Goal: Task Accomplishment & Management: Complete application form

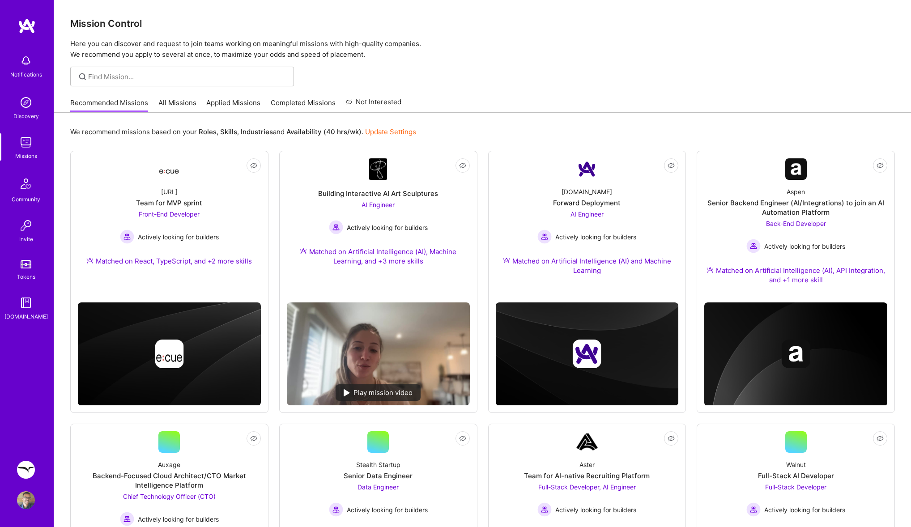
click at [213, 106] on link "Applied Missions" at bounding box center [233, 105] width 54 height 15
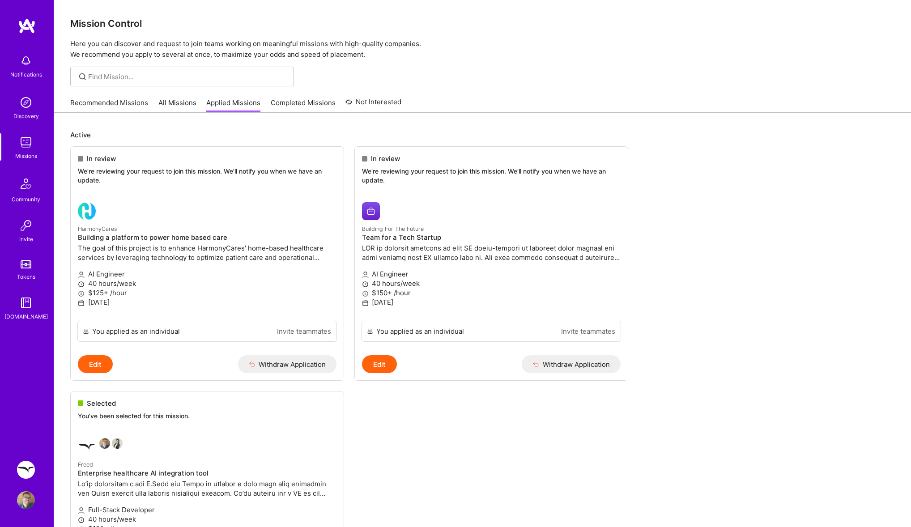
click at [126, 106] on link "Recommended Missions" at bounding box center [109, 105] width 78 height 15
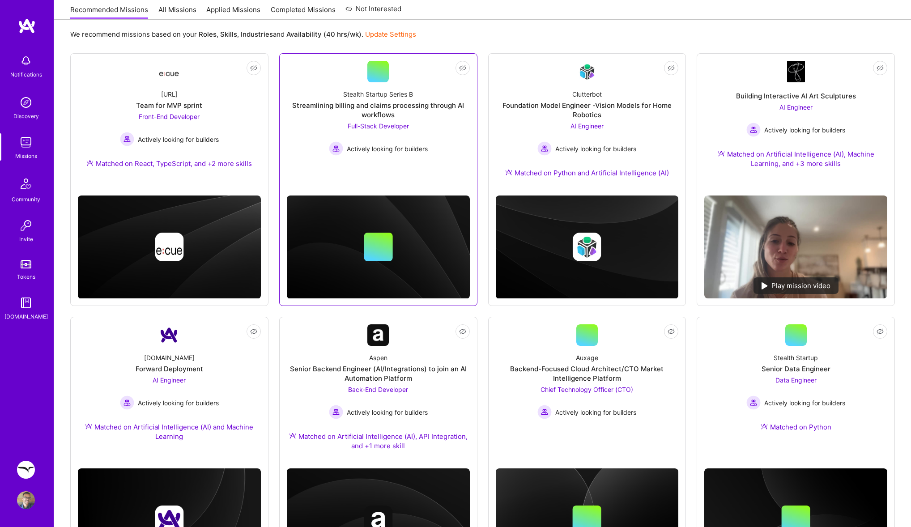
scroll to position [173, 0]
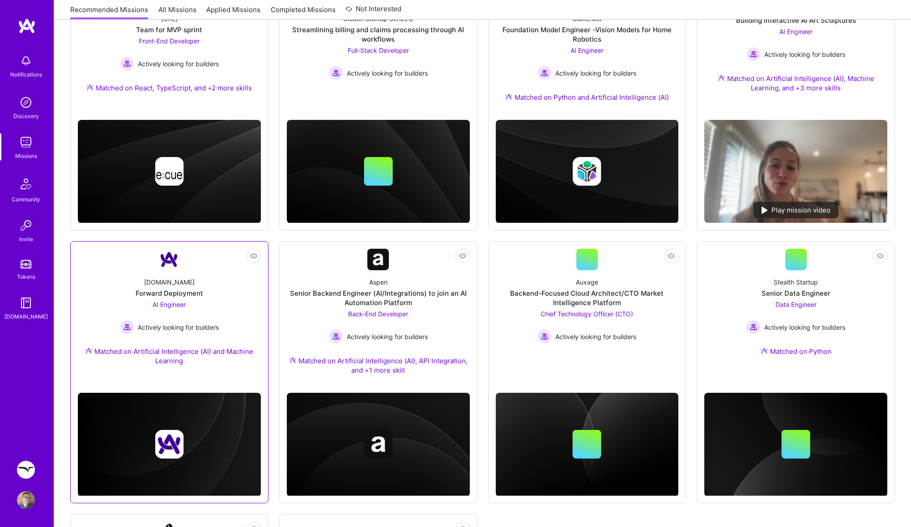
click at [223, 280] on div "A.Team Forward Deployment AI Engineer Actively looking for builders Matched on …" at bounding box center [169, 323] width 183 height 106
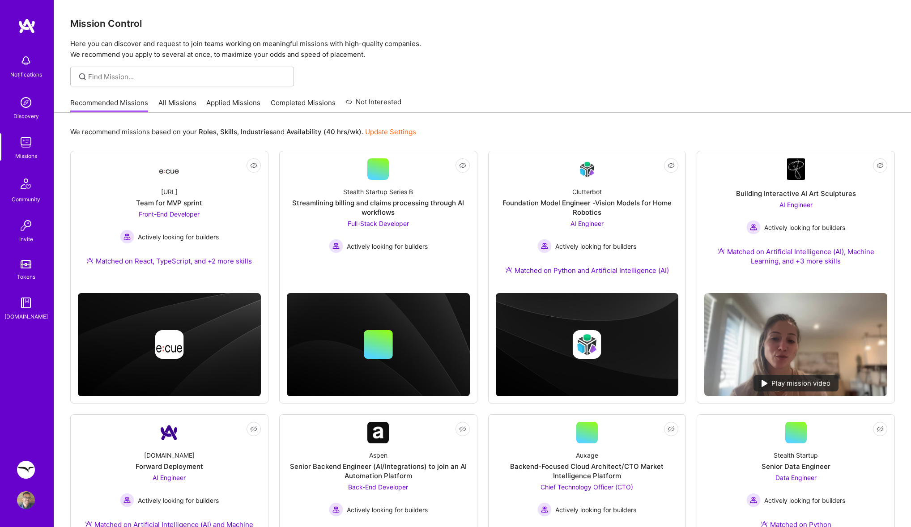
click at [217, 105] on link "Applied Missions" at bounding box center [233, 105] width 54 height 15
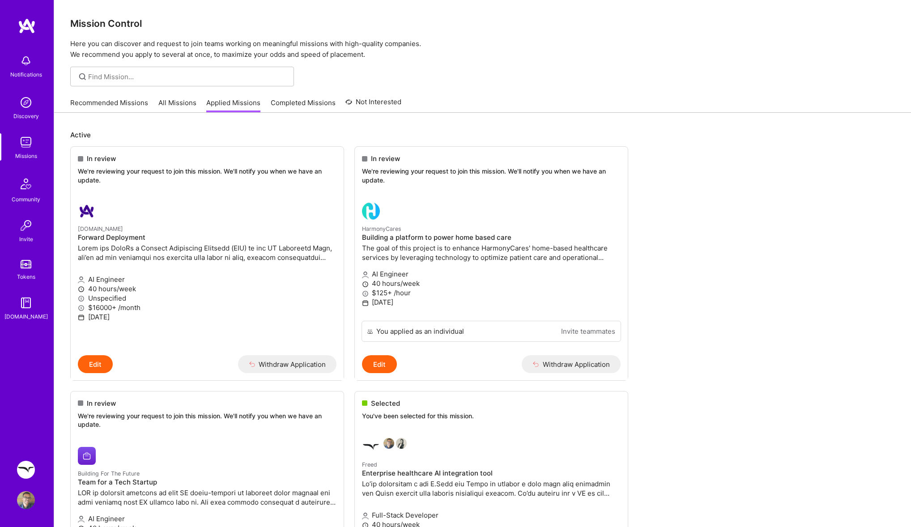
click at [106, 96] on div "Recommended Missions All Missions Applied Missions Completed Missions Not Inter…" at bounding box center [235, 102] width 331 height 19
click at [113, 101] on link "Recommended Missions" at bounding box center [109, 105] width 78 height 15
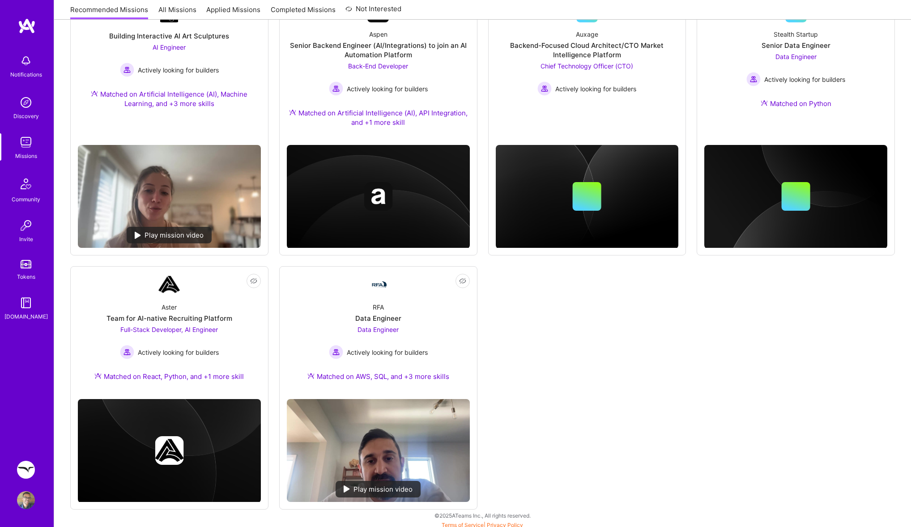
scroll to position [425, 0]
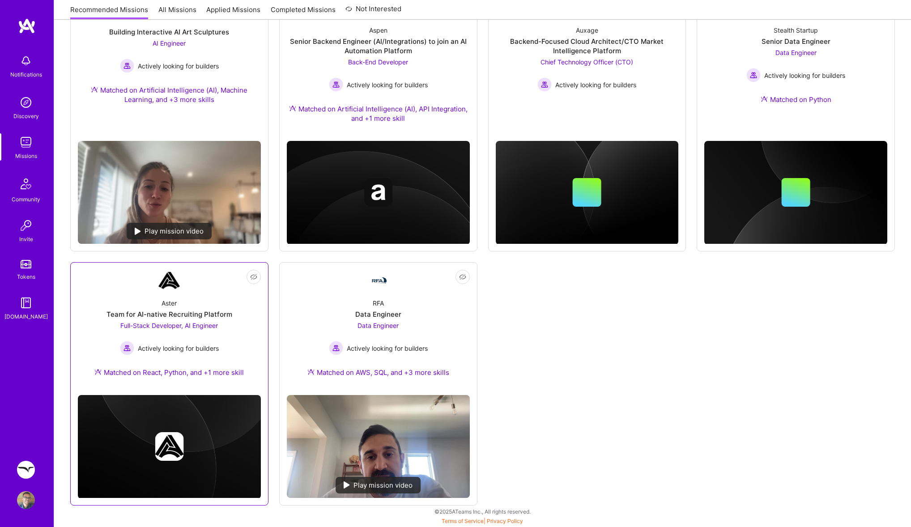
click at [212, 292] on div "Aster Team for AI-native Recruiting Platform Full-Stack Developer, AI Engineer …" at bounding box center [169, 339] width 183 height 97
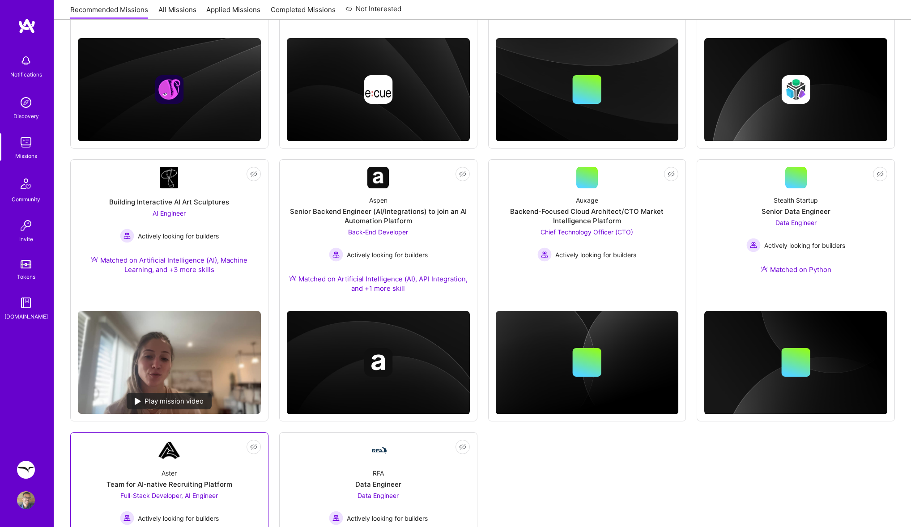
scroll to position [255, 0]
click at [534, 190] on div "Auxage Backend-Focused Cloud Architect/CTO Market Intelligence Platform Chief T…" at bounding box center [587, 225] width 183 height 73
click at [440, 242] on div "Aspen Senior Backend Engineer (AI/Integrations) to join an AI Automation Platfo…" at bounding box center [378, 246] width 183 height 115
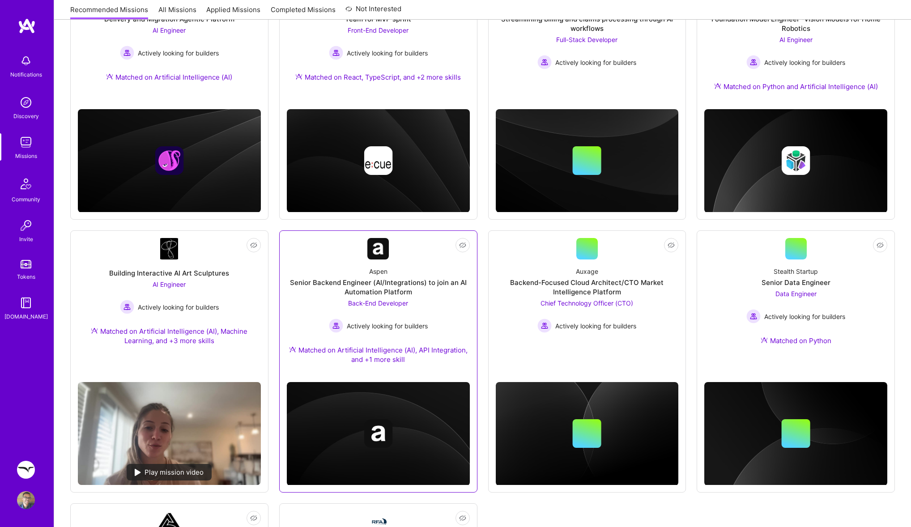
scroll to position [181, 0]
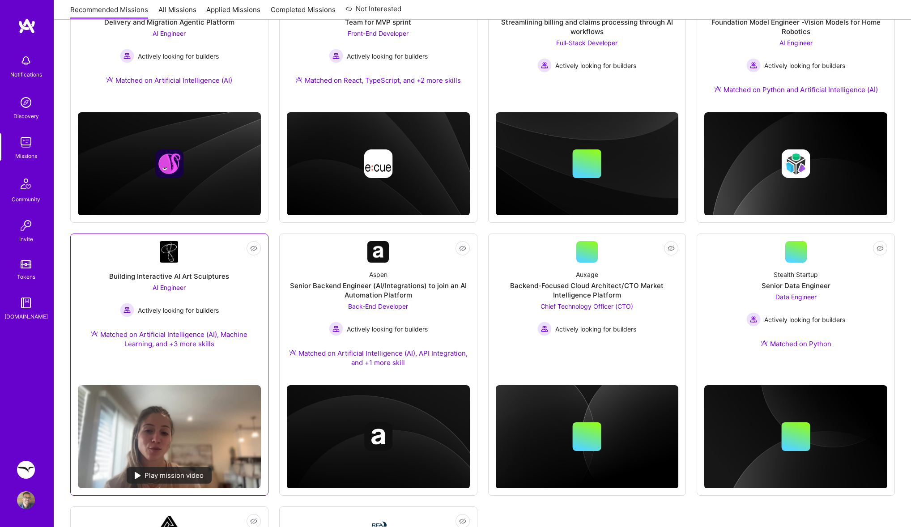
click at [225, 293] on div "Building Interactive AI Art Sculptures AI Engineer Actively looking for builder…" at bounding box center [169, 311] width 183 height 97
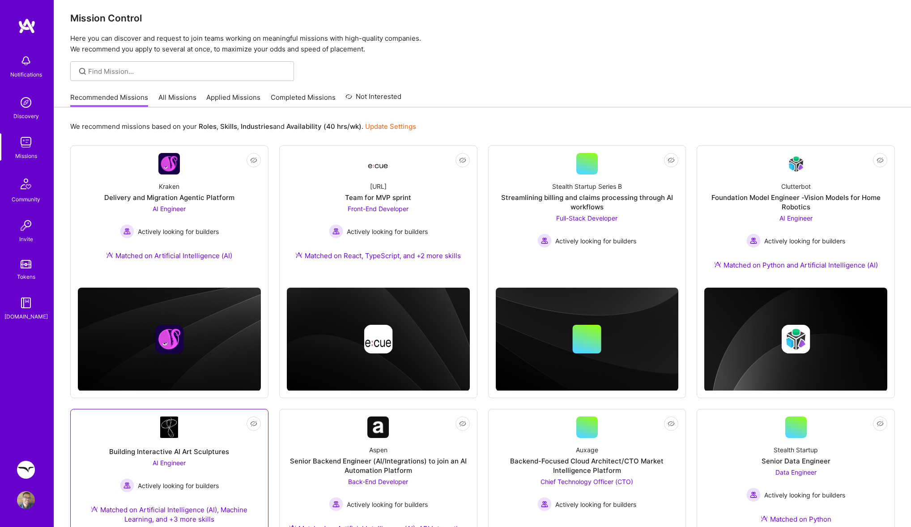
scroll to position [0, 0]
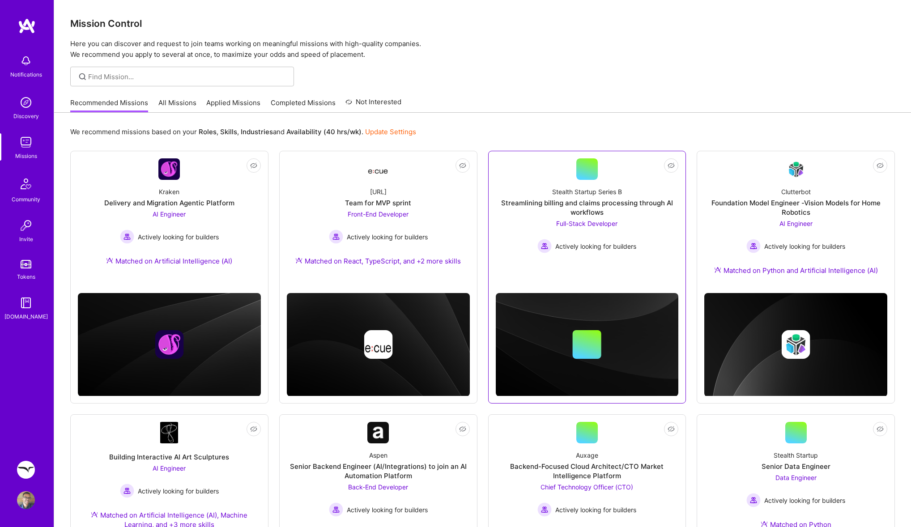
click at [532, 187] on div "Stealth Startup Series B Streamlining billing and claims processing through AI …" at bounding box center [587, 216] width 183 height 73
click at [327, 192] on div "Ecue.ai Team for MVP sprint Front-End Developer Actively looking for builders M…" at bounding box center [378, 228] width 183 height 97
click at [244, 184] on div "Kraken Delivery and Migration Agentic Platform AI Engineer Actively looking for…" at bounding box center [169, 228] width 183 height 97
click at [539, 206] on div "Streamlining billing and claims processing through AI workflows" at bounding box center [587, 207] width 183 height 19
click at [169, 101] on link "All Missions" at bounding box center [177, 105] width 38 height 15
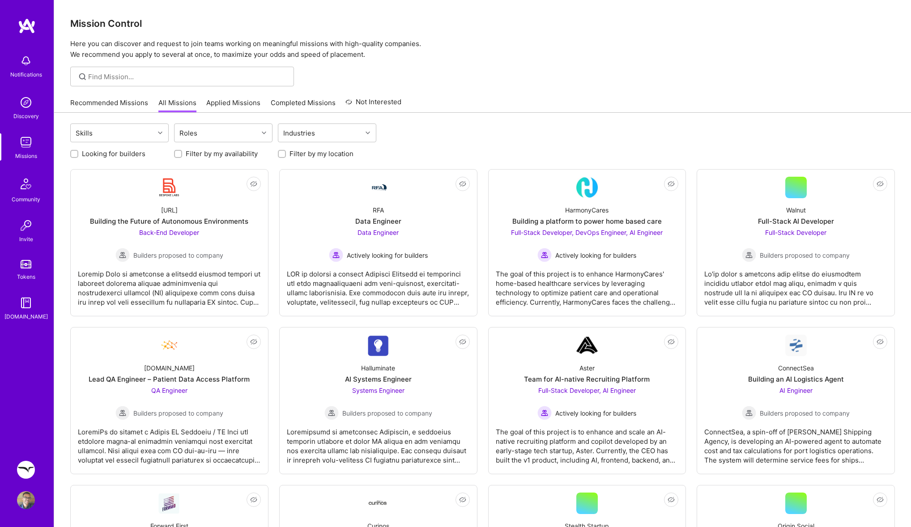
click at [359, 99] on link "Not Interested" at bounding box center [373, 105] width 56 height 16
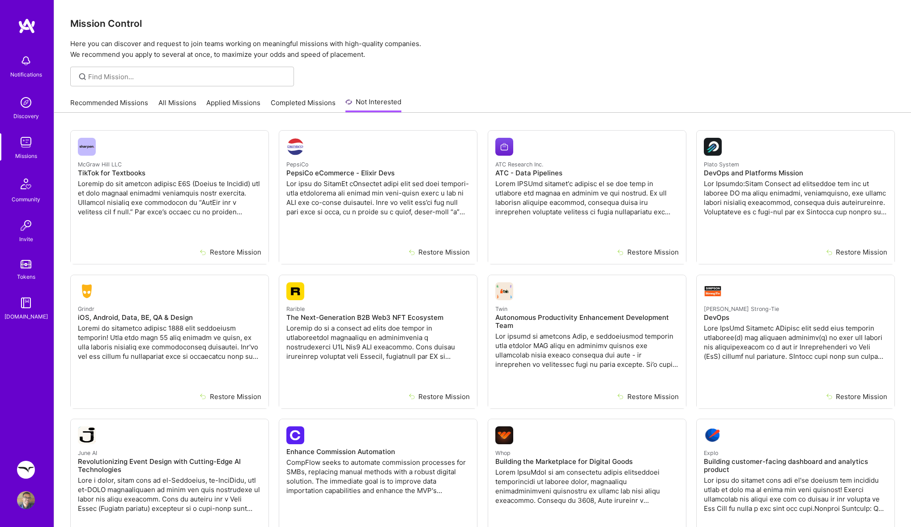
click at [278, 105] on link "Completed Missions" at bounding box center [303, 105] width 65 height 15
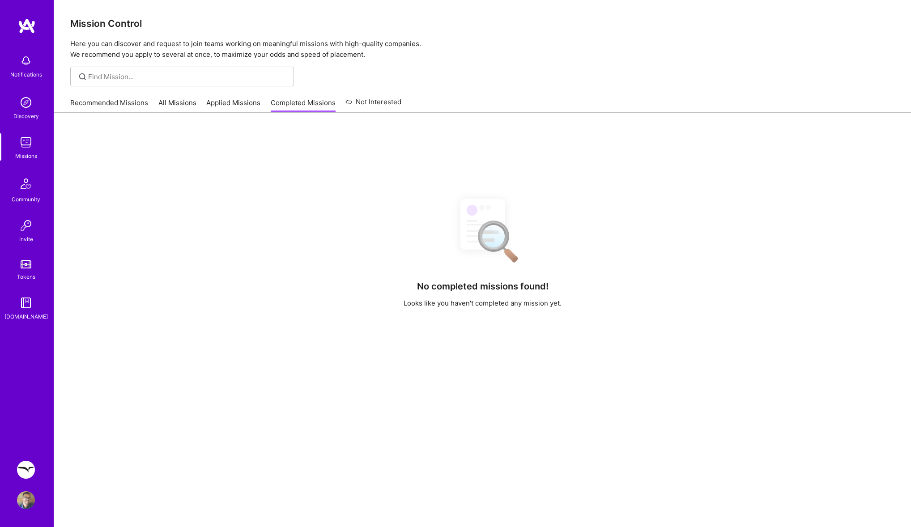
click at [222, 105] on link "Applied Missions" at bounding box center [233, 105] width 54 height 15
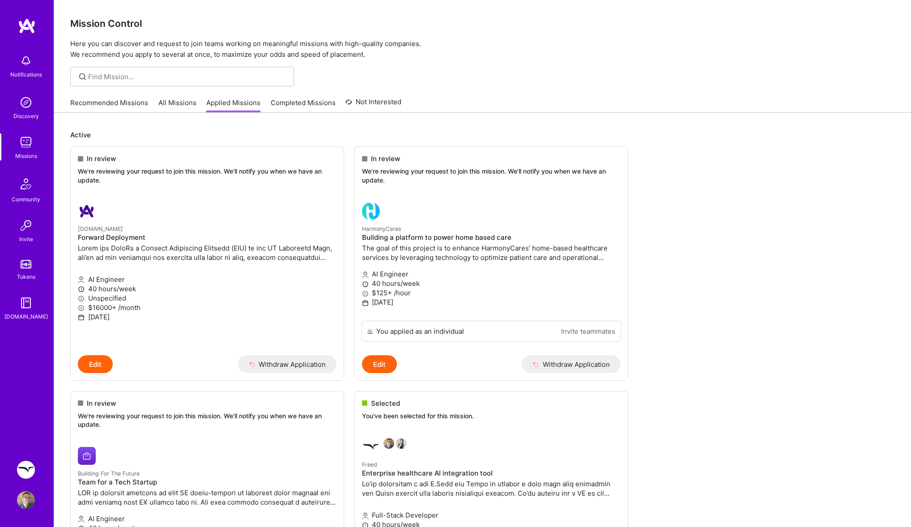
click at [172, 103] on link "All Missions" at bounding box center [177, 105] width 38 height 15
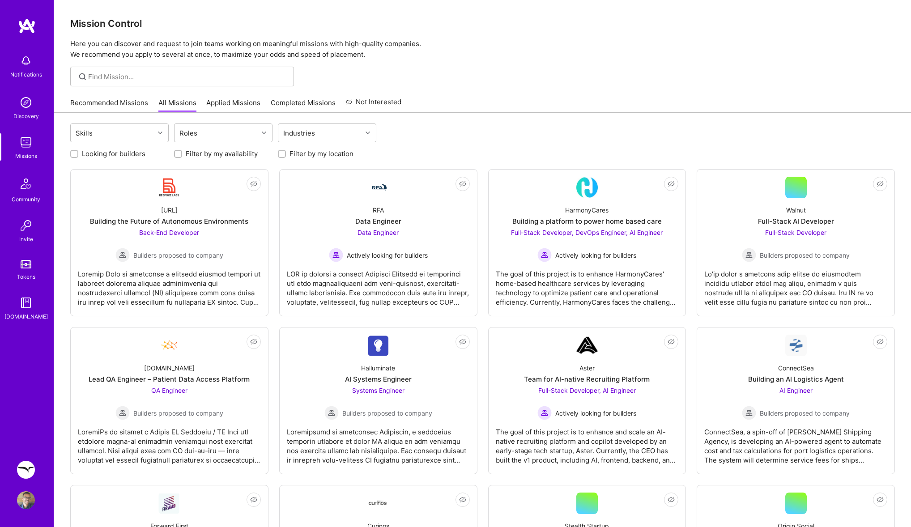
click at [103, 98] on link "Recommended Missions" at bounding box center [109, 105] width 78 height 15
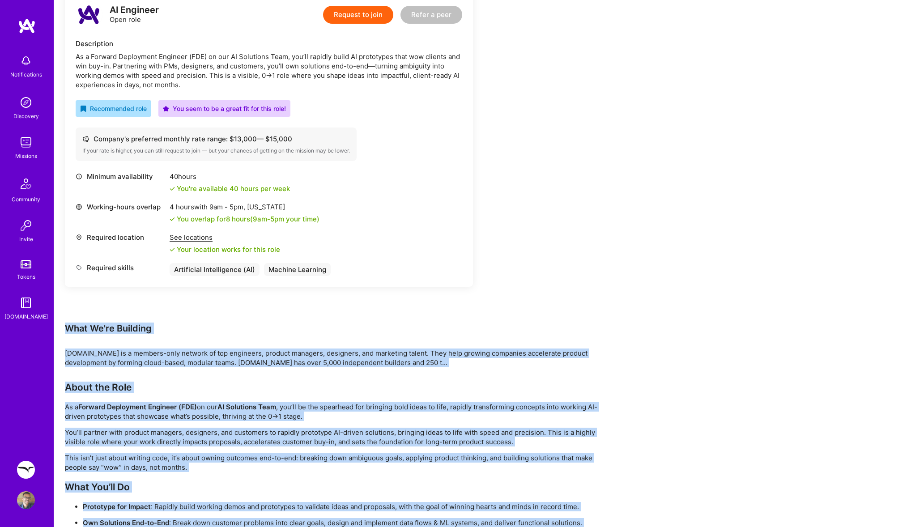
scroll to position [236, 0]
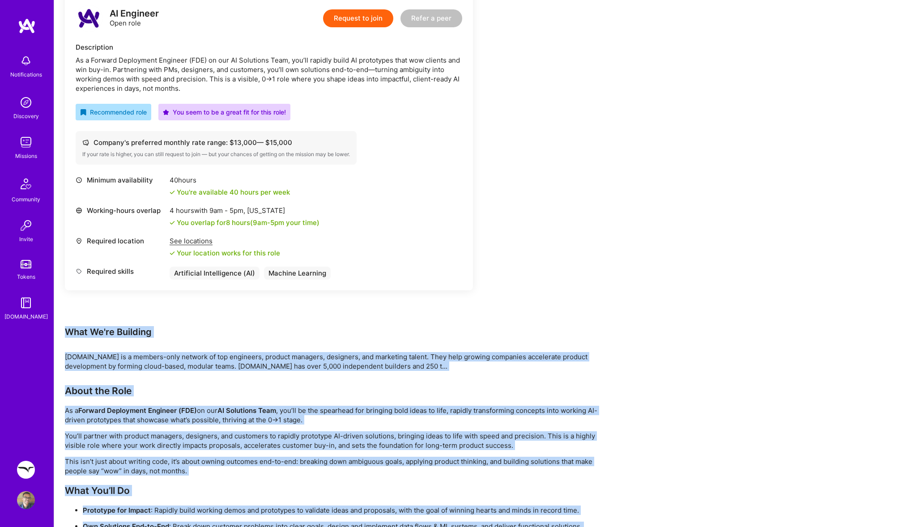
drag, startPoint x: 365, startPoint y: 496, endPoint x: 297, endPoint y: 308, distance: 199.4
click at [297, 308] on div "Earn tokens for inviting a new A.Teamer to this mission Do you know the perfect…" at bounding box center [333, 350] width 537 height 911
copy div "Show more info What We're Building A.Team is a members-only network of top engi…"
click at [360, 22] on button "Request to join" at bounding box center [358, 18] width 70 height 18
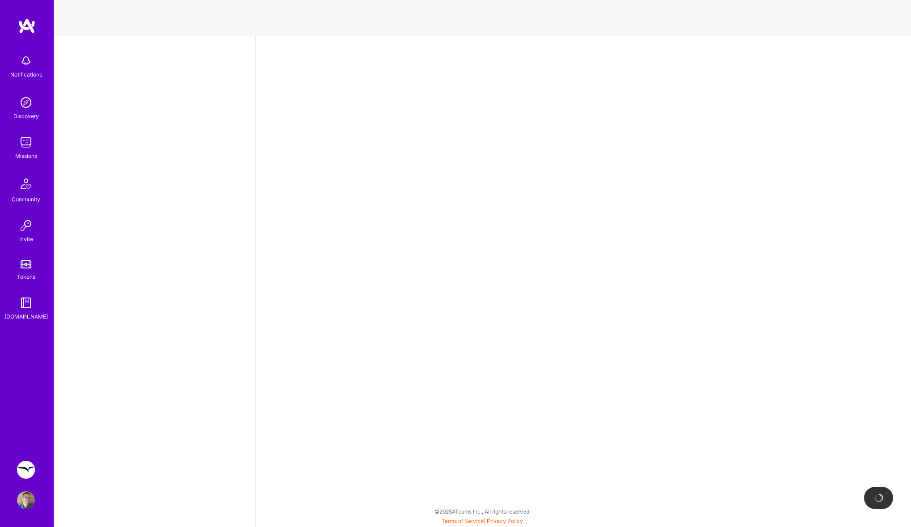
select select "US"
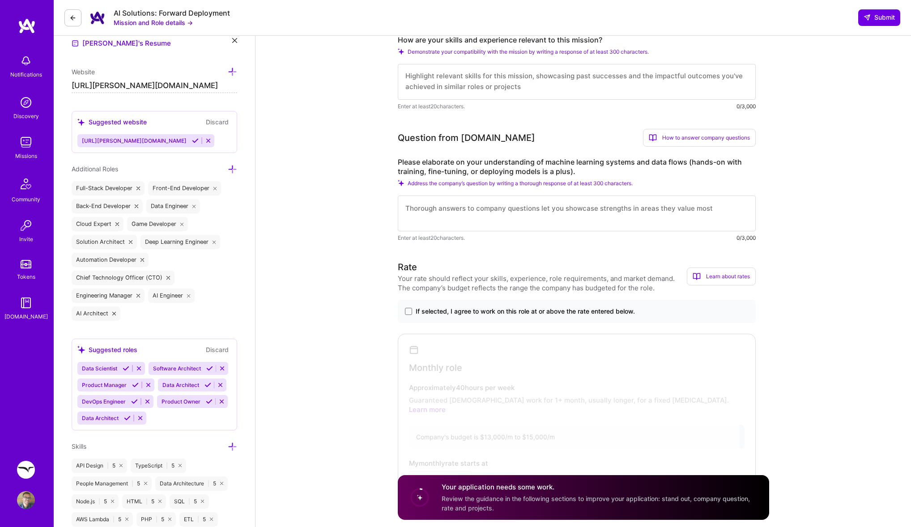
scroll to position [279, 0]
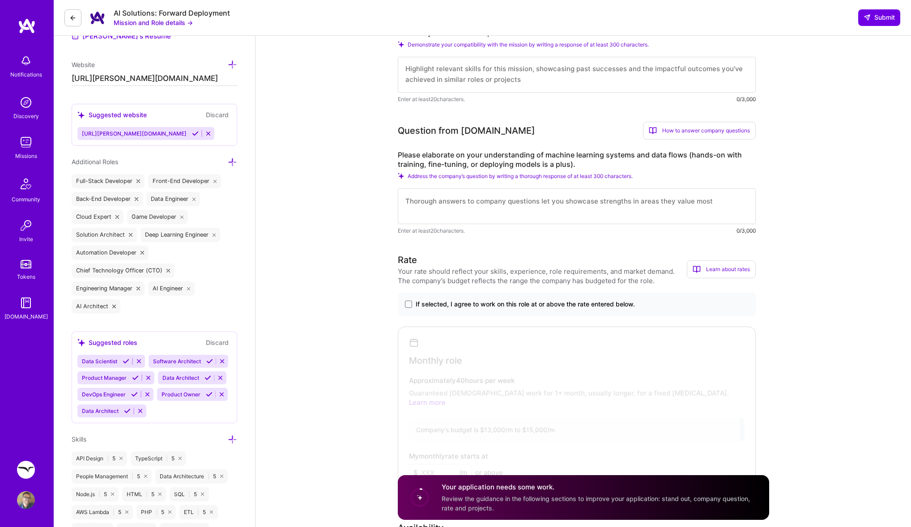
click at [208, 362] on icon at bounding box center [209, 361] width 7 height 7
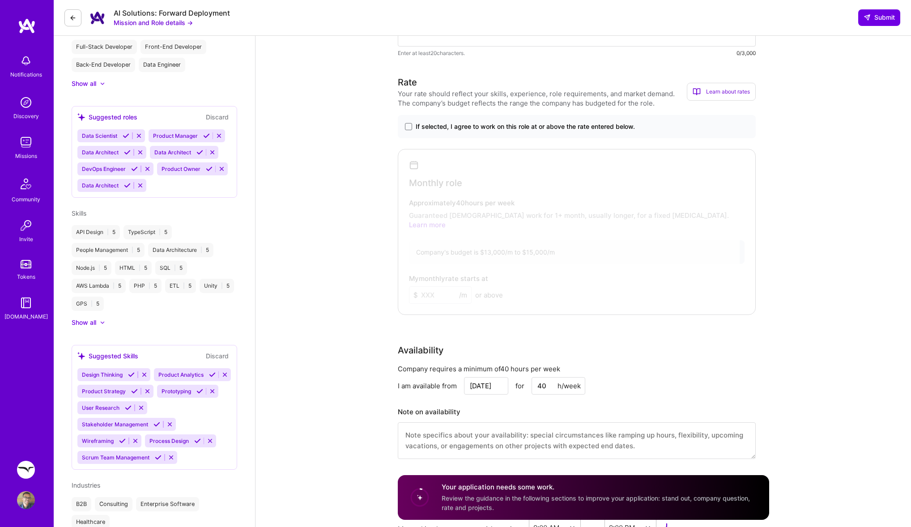
scroll to position [433, 0]
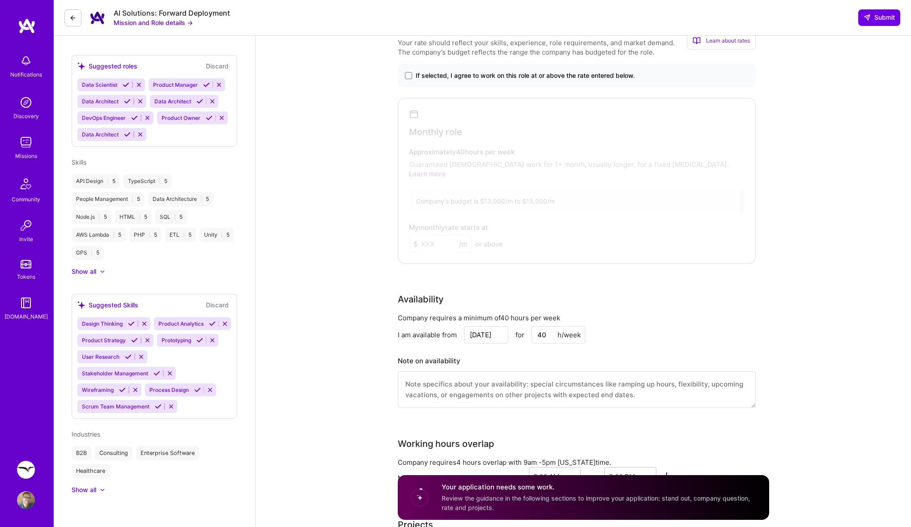
click at [197, 344] on icon at bounding box center [199, 340] width 7 height 7
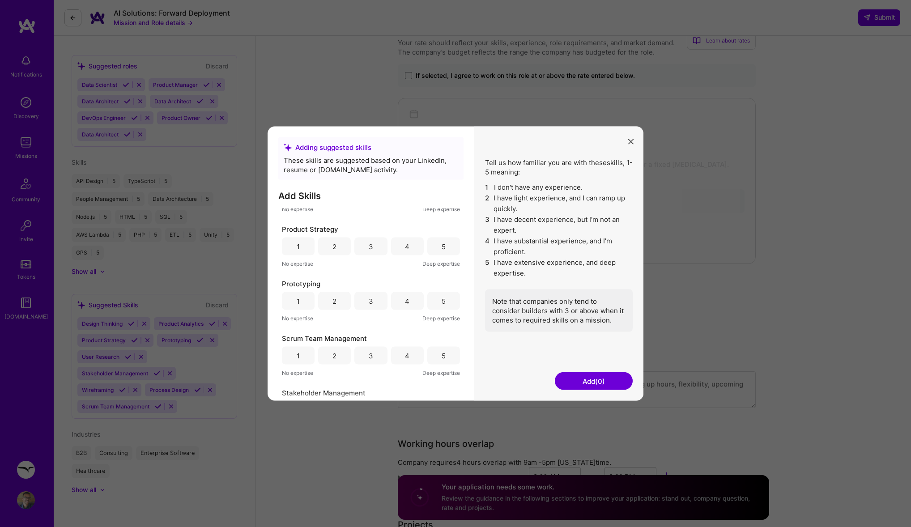
scroll to position [185, 0]
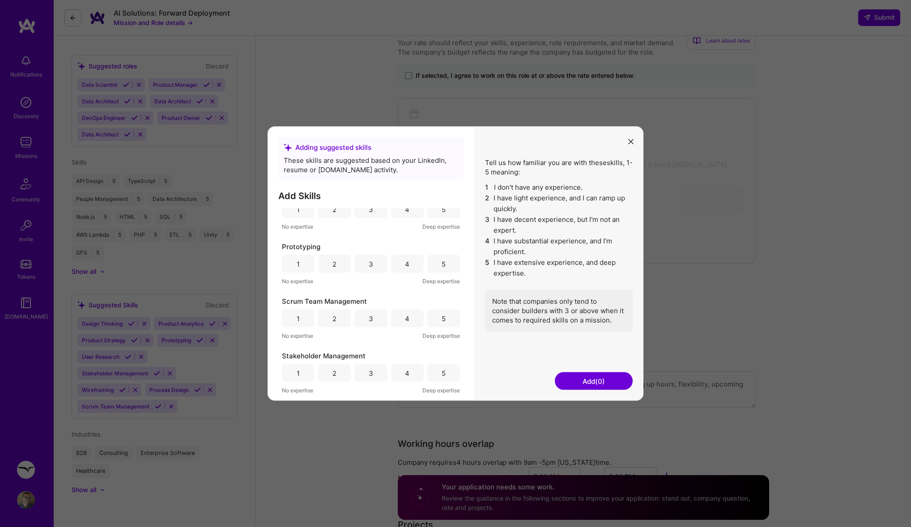
click at [434, 266] on div "5" at bounding box center [443, 264] width 33 height 18
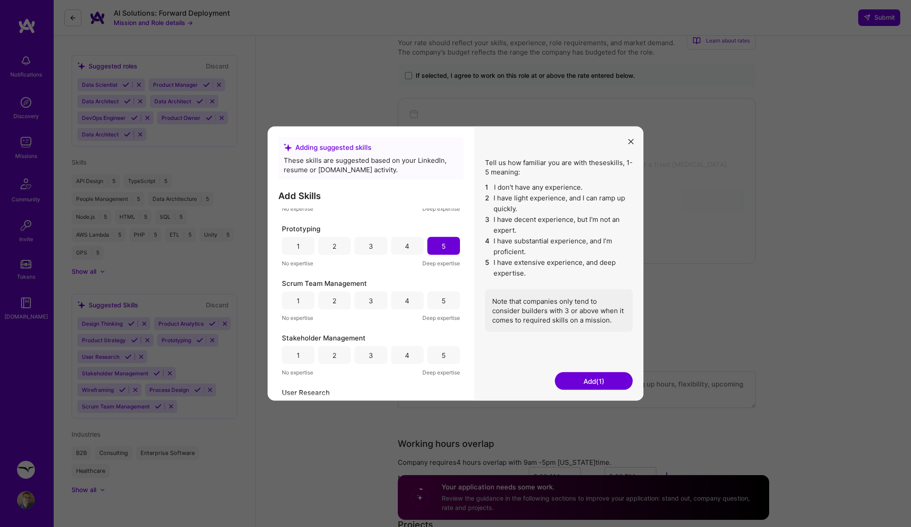
scroll to position [210, 0]
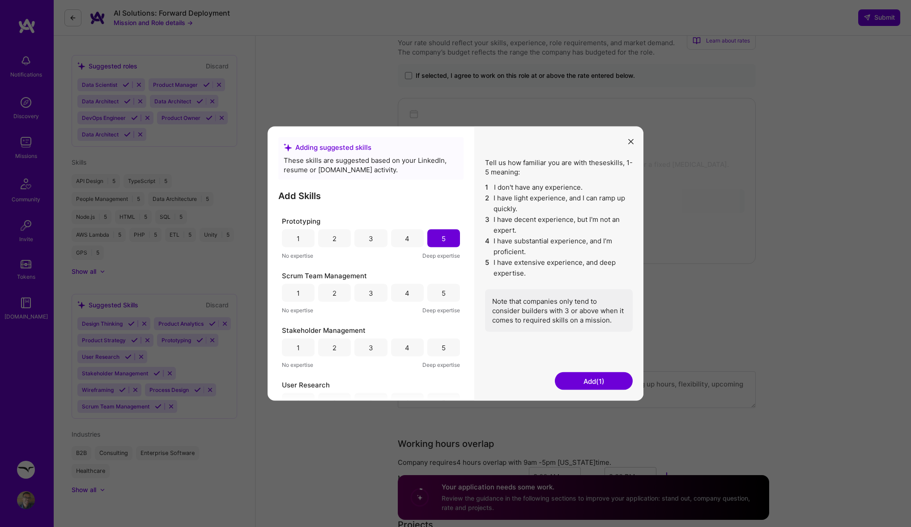
click at [437, 292] on div "5" at bounding box center [443, 293] width 33 height 18
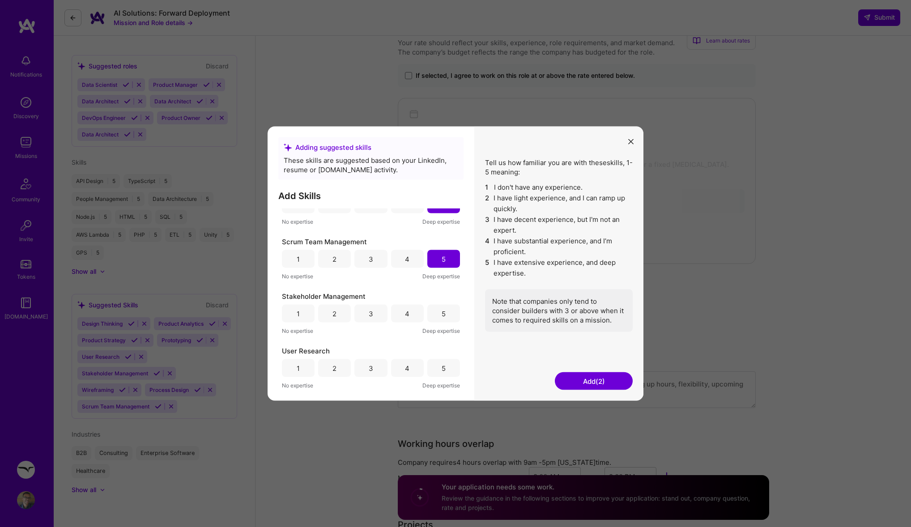
scroll to position [263, 0]
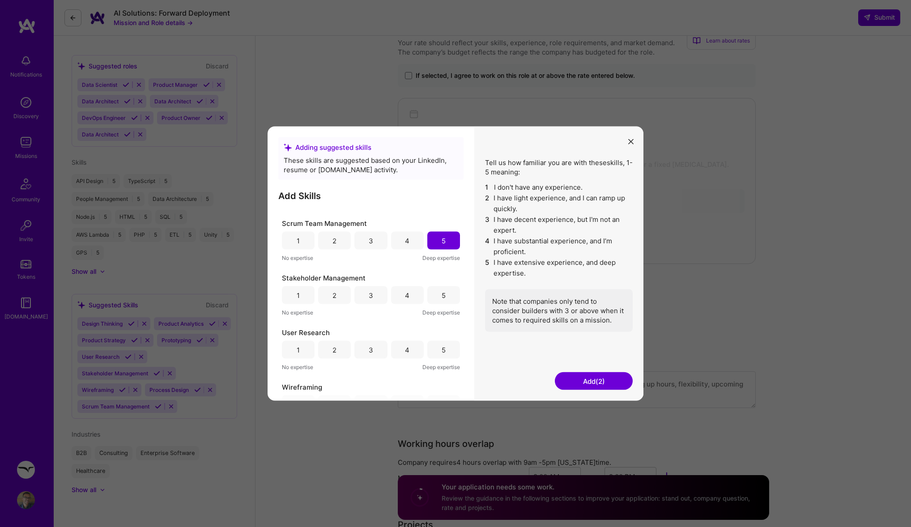
click at [406, 291] on div "4" at bounding box center [407, 294] width 4 height 9
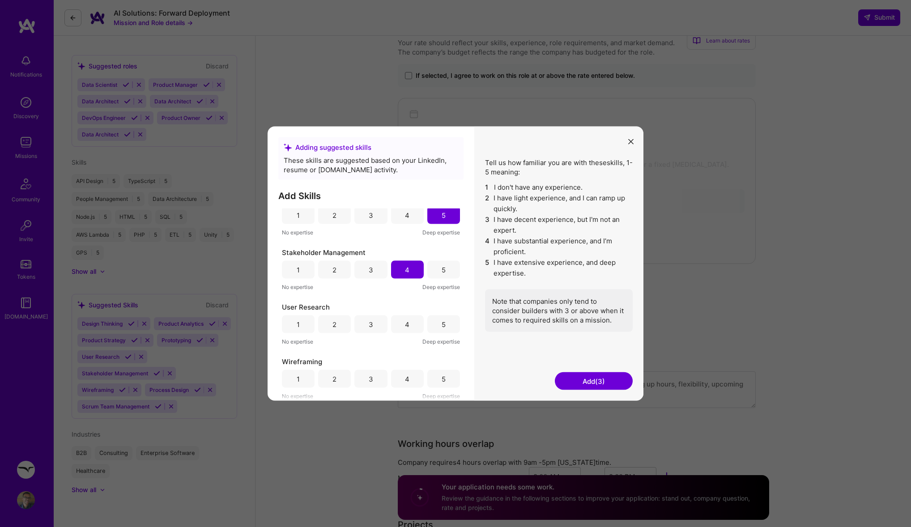
click at [574, 383] on button "Add (3)" at bounding box center [594, 381] width 78 height 18
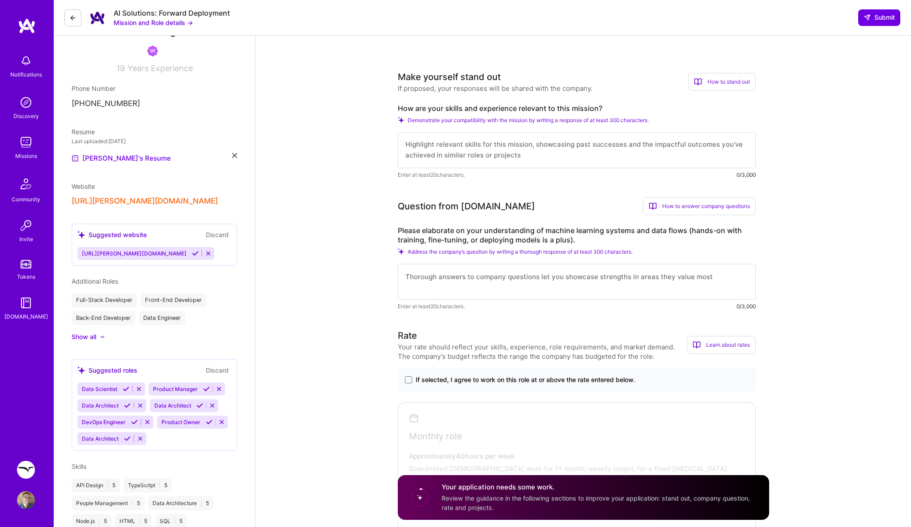
scroll to position [0, 0]
click at [595, 151] on textarea at bounding box center [577, 150] width 358 height 36
paste textarea "I’ve built my career around turning abstract ideas into working AI prototypes t…"
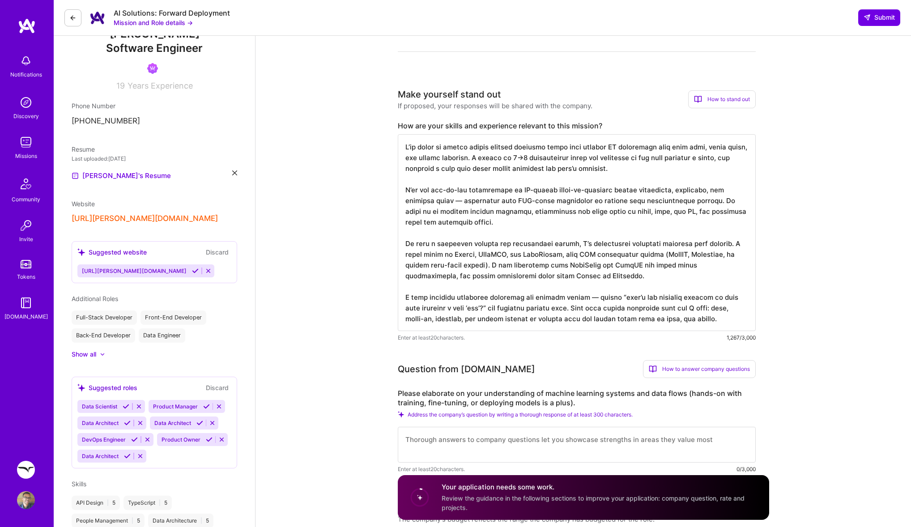
scroll to position [109, 0]
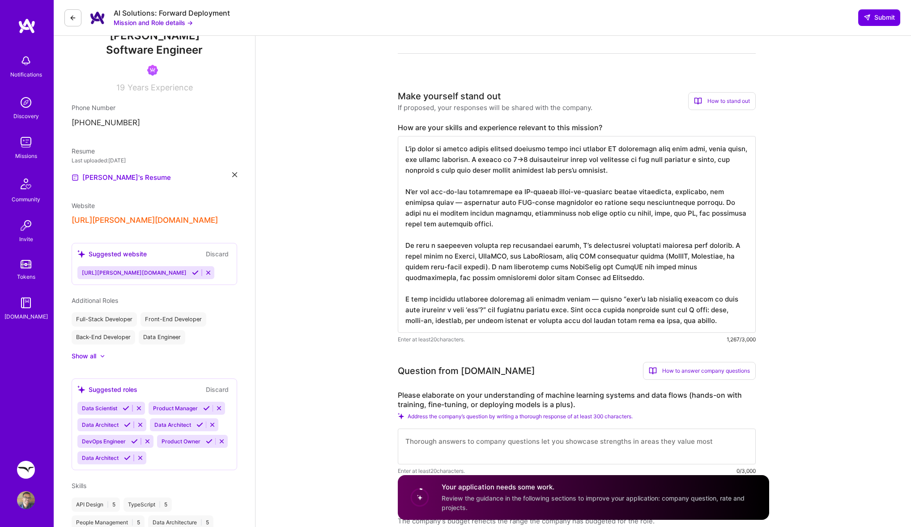
click at [609, 151] on textarea at bounding box center [577, 234] width 358 height 197
click at [502, 158] on textarea at bounding box center [577, 234] width 358 height 197
click at [429, 201] on textarea at bounding box center [577, 234] width 358 height 197
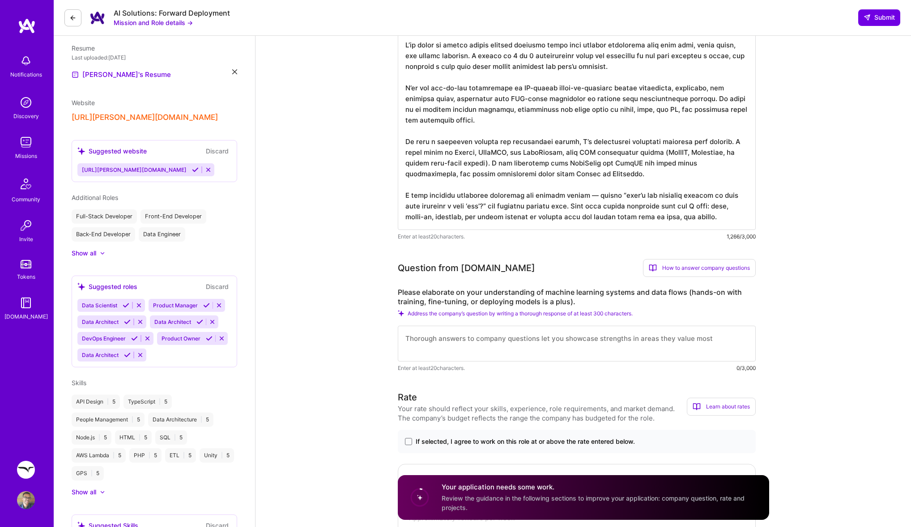
scroll to position [218, 0]
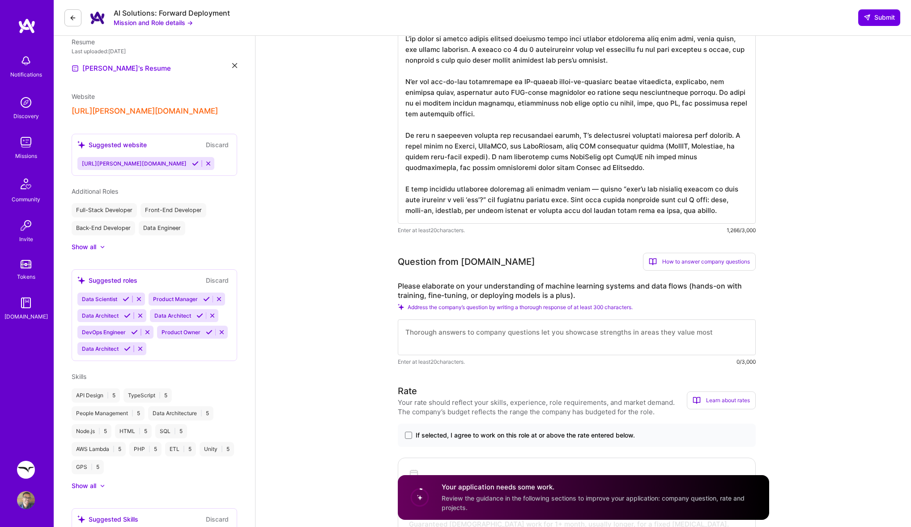
type textarea "I’ve built my career around turning abstract ideas into working prototypes that…"
click at [605, 340] on textarea at bounding box center [577, 337] width 358 height 36
paste textarea "I design machine learning systems as modular data products — from ingestion to …"
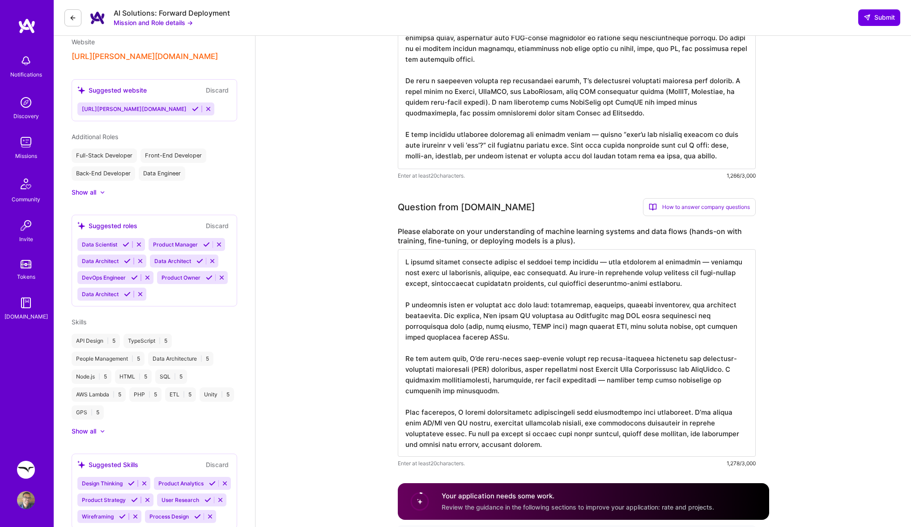
scroll to position [333, 0]
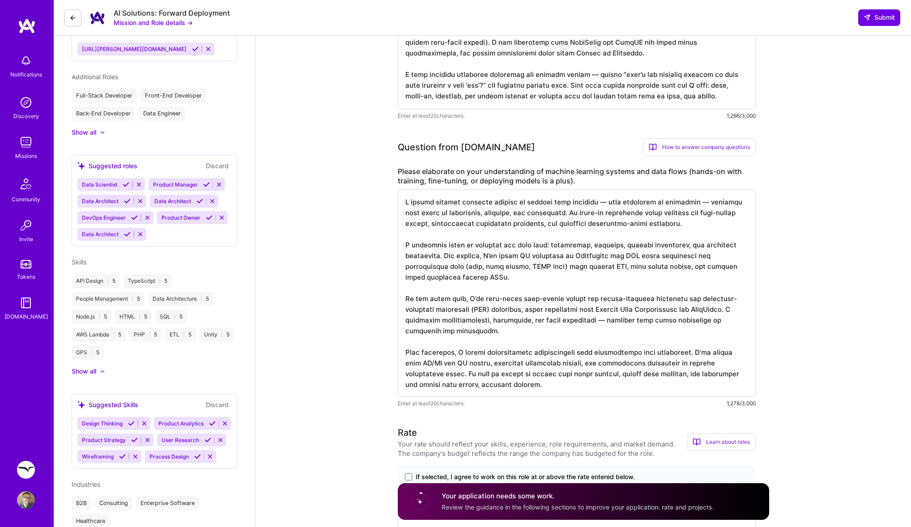
click at [608, 204] on textarea at bounding box center [577, 293] width 358 height 208
click at [696, 201] on textarea at bounding box center [577, 293] width 358 height 208
click at [612, 322] on textarea at bounding box center [577, 293] width 358 height 208
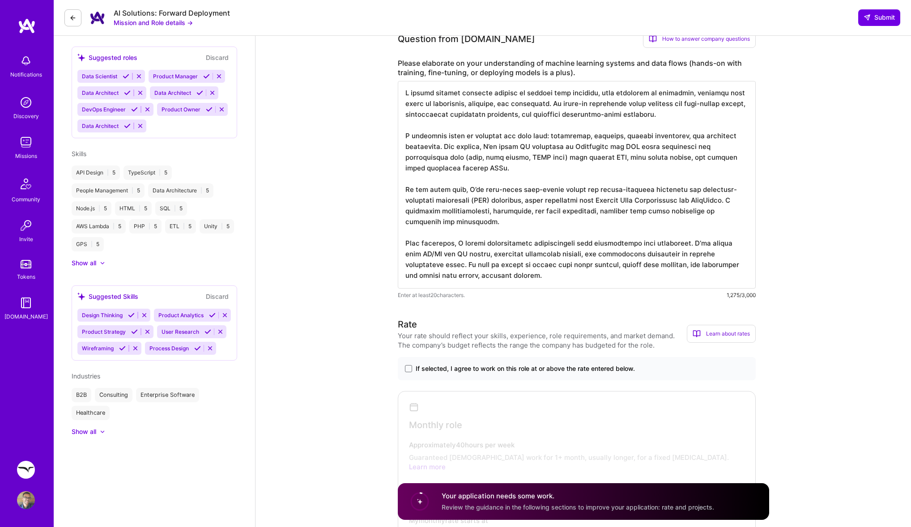
scroll to position [451, 0]
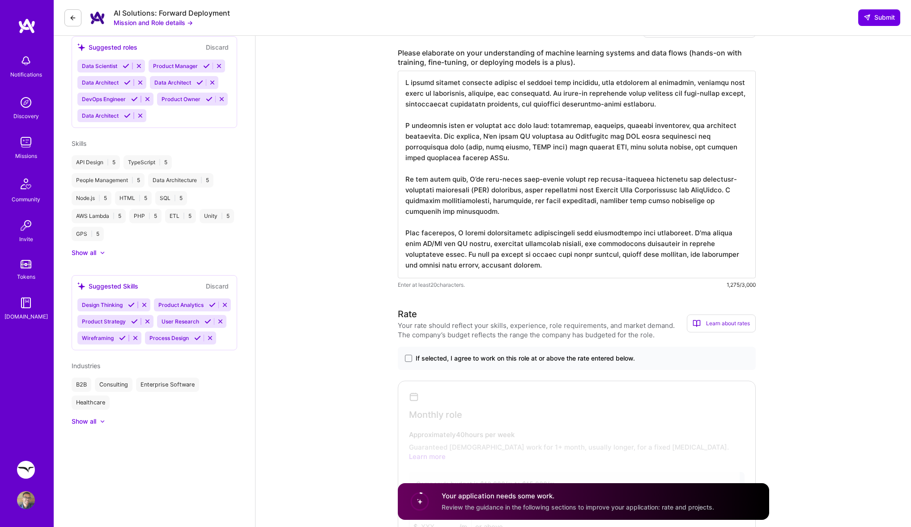
type textarea "I design machine learning systems as modular data products, from ingestion to i…"
click at [529, 359] on span "If selected, I agree to work on this role at or above the rate entered below." at bounding box center [525, 358] width 219 height 9
click at [0, 0] on input "If selected, I agree to work on this role at or above the rate entered below." at bounding box center [0, 0] width 0 height 0
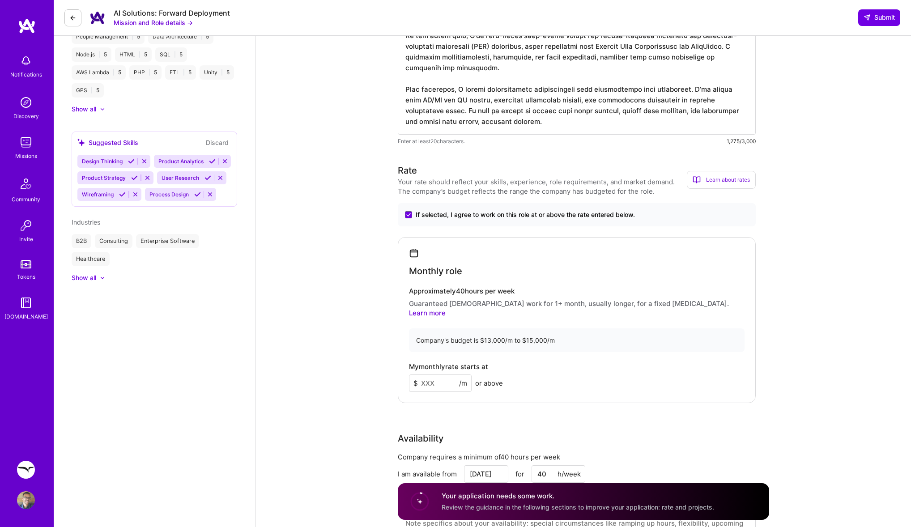
scroll to position [607, 0]
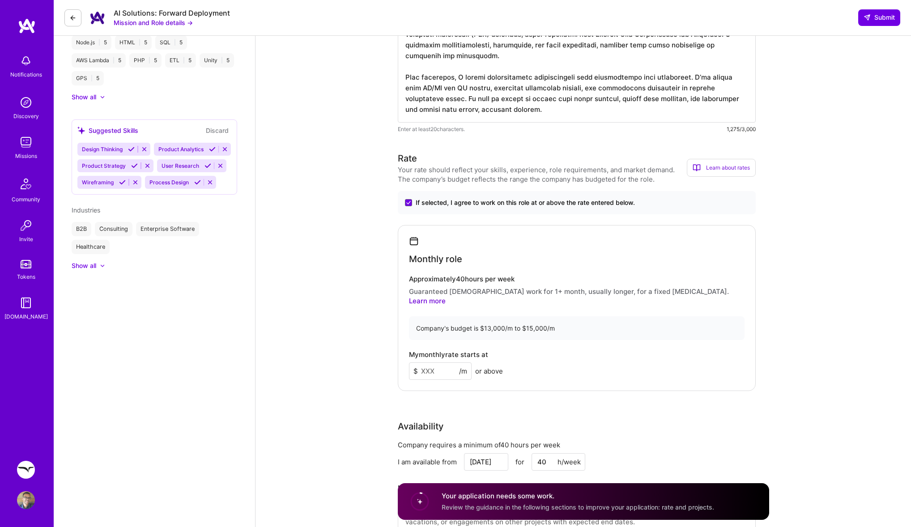
click at [440, 363] on input at bounding box center [440, 370] width 63 height 17
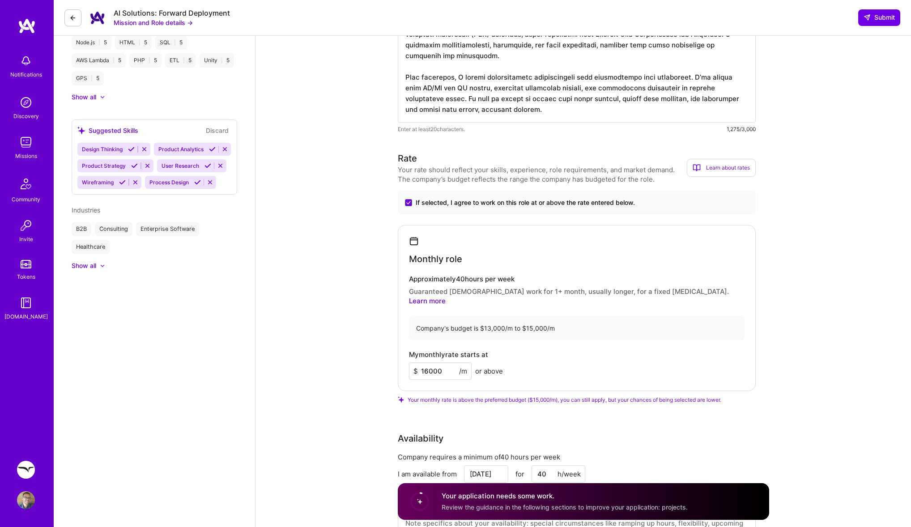
type input "16000"
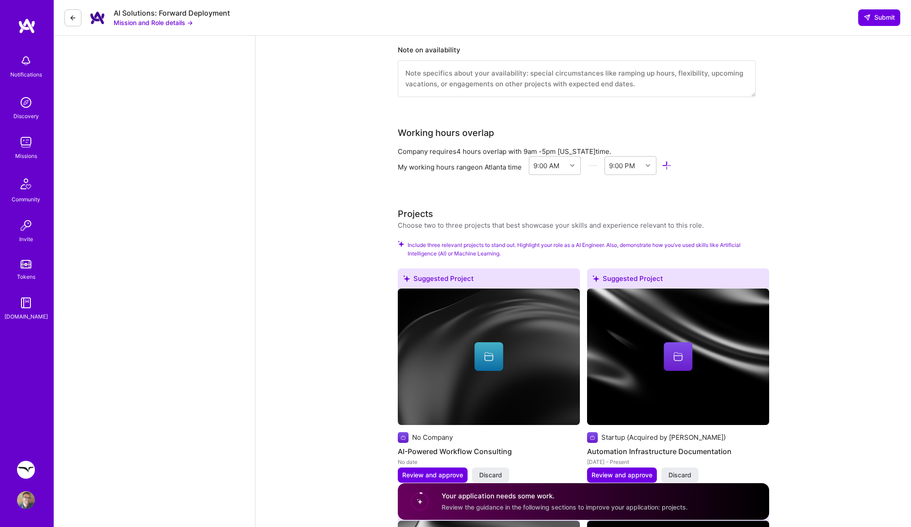
scroll to position [947, 0]
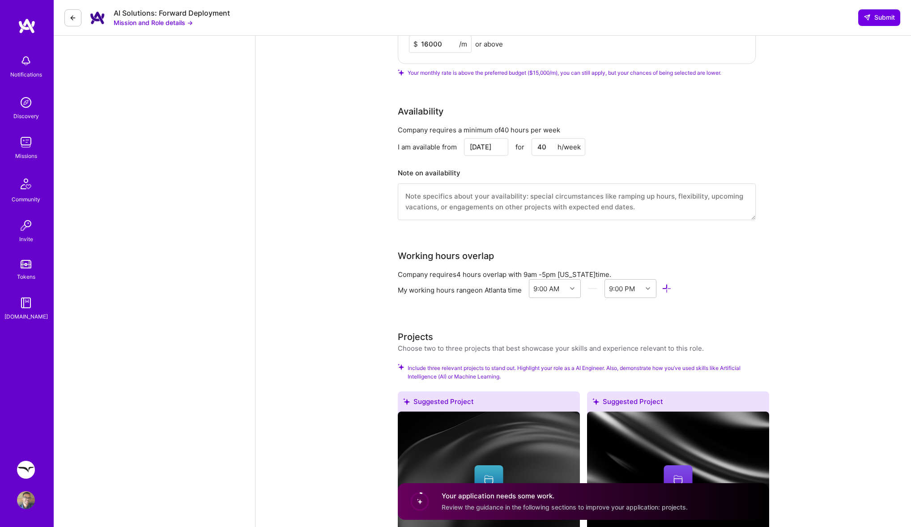
scroll to position [930, 0]
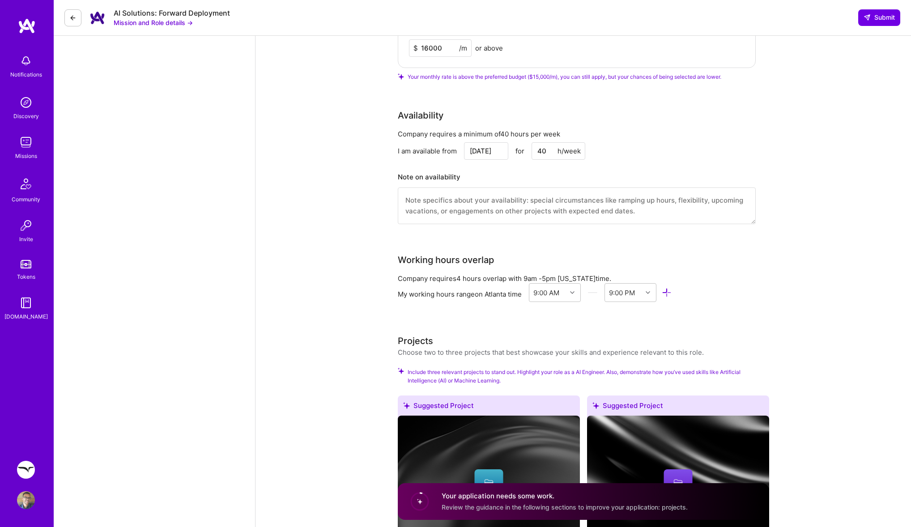
click at [429, 368] on span "Include three relevant projects to stand out. Highlight your role as a AI Engin…" at bounding box center [588, 376] width 361 height 17
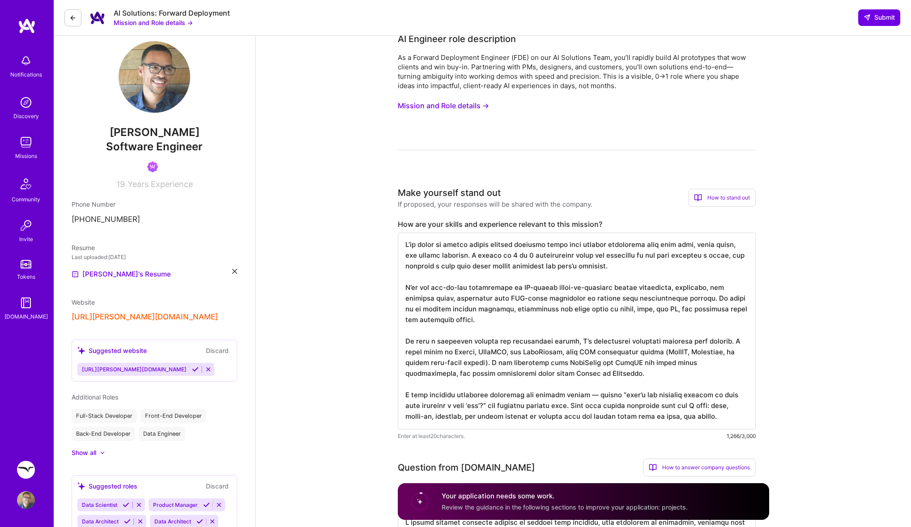
scroll to position [0, 0]
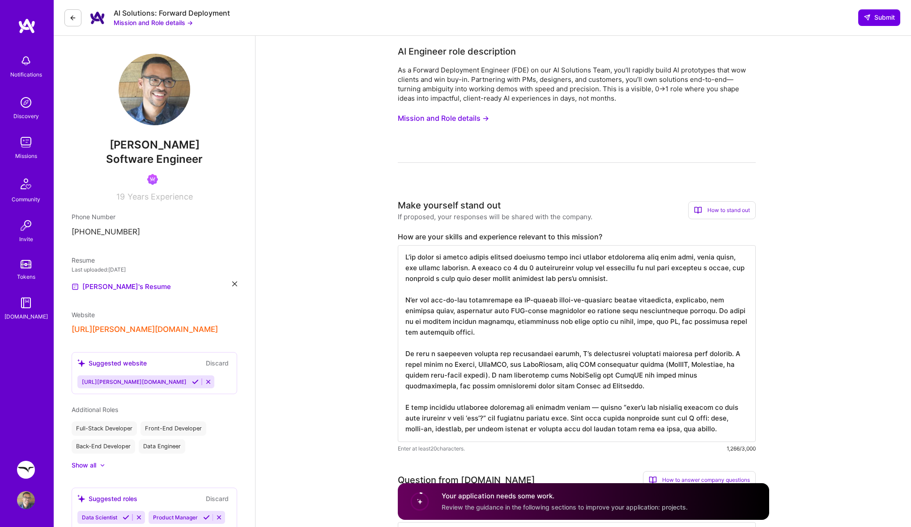
click at [483, 347] on textarea at bounding box center [577, 343] width 358 height 197
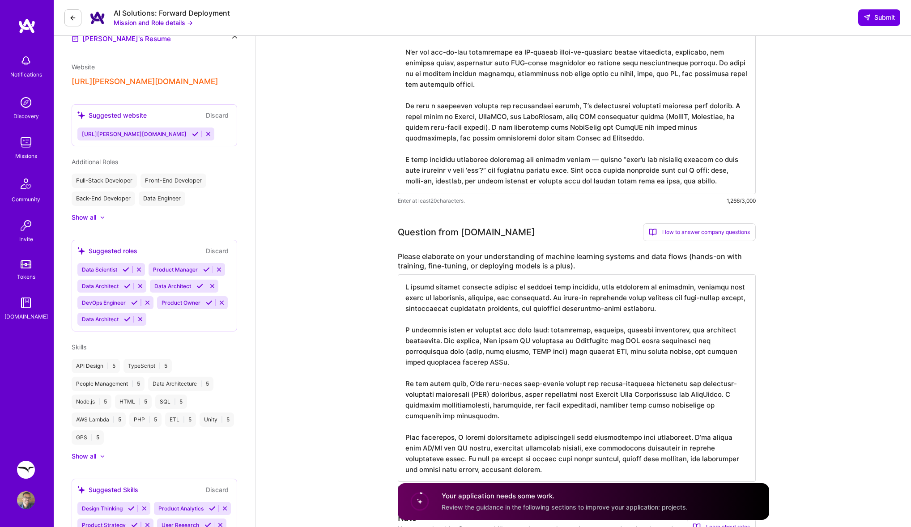
scroll to position [259, 0]
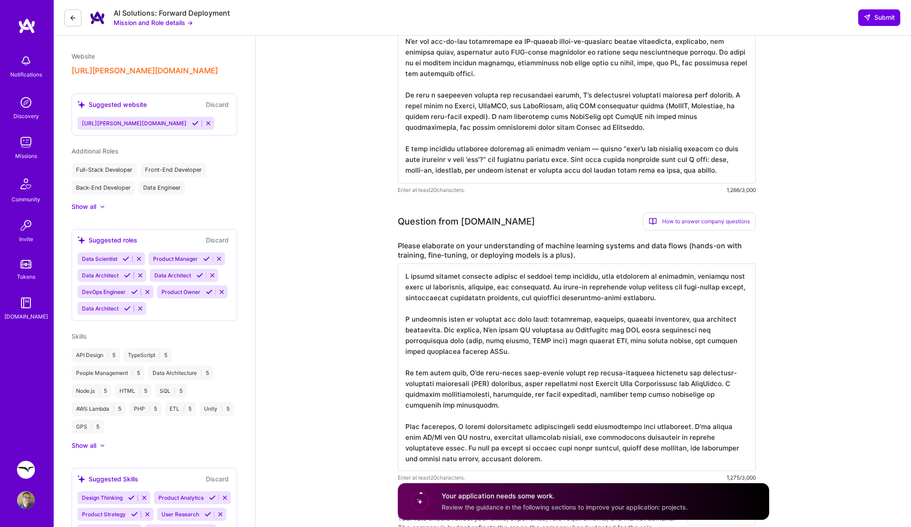
click at [484, 323] on textarea at bounding box center [577, 367] width 358 height 208
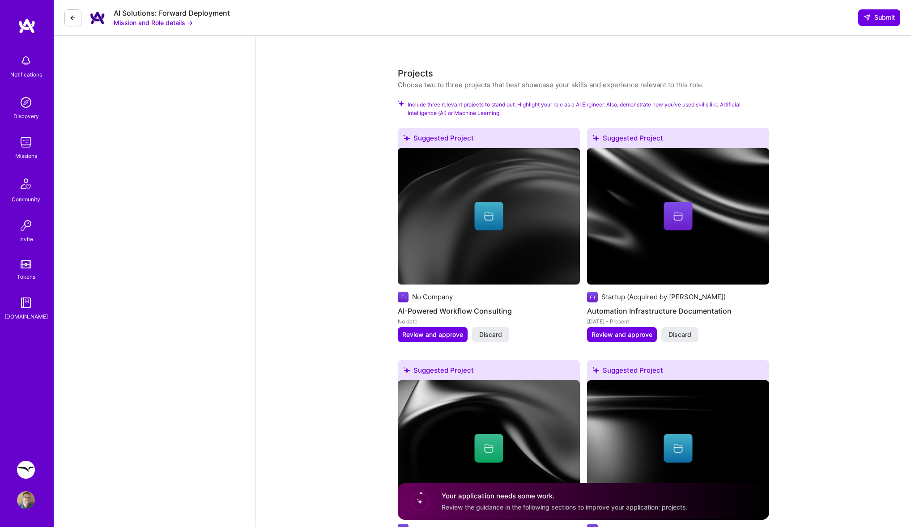
scroll to position [1155, 0]
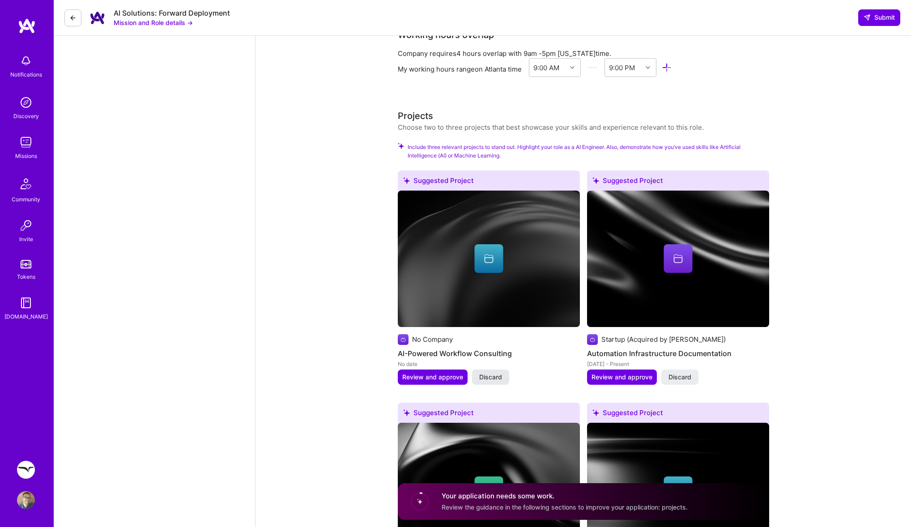
click at [484, 373] on span "Discard" at bounding box center [490, 377] width 23 height 9
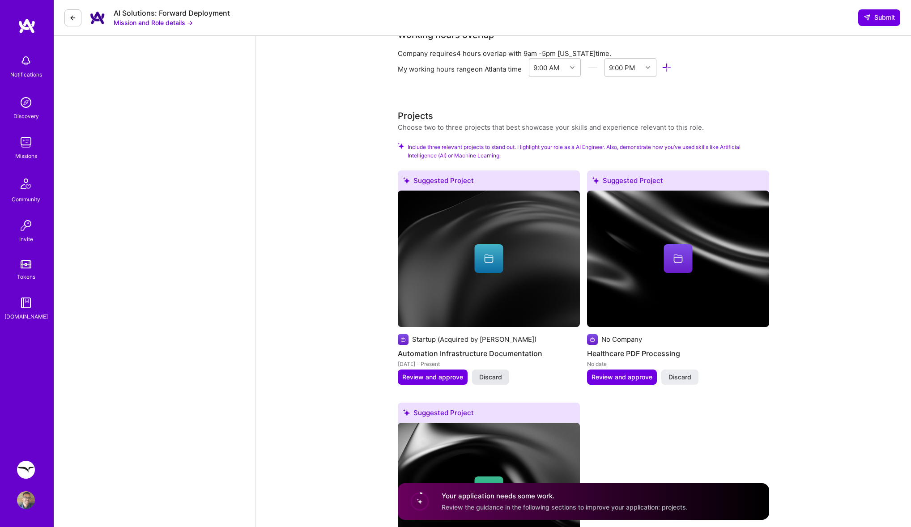
click at [488, 373] on span "Discard" at bounding box center [490, 377] width 23 height 9
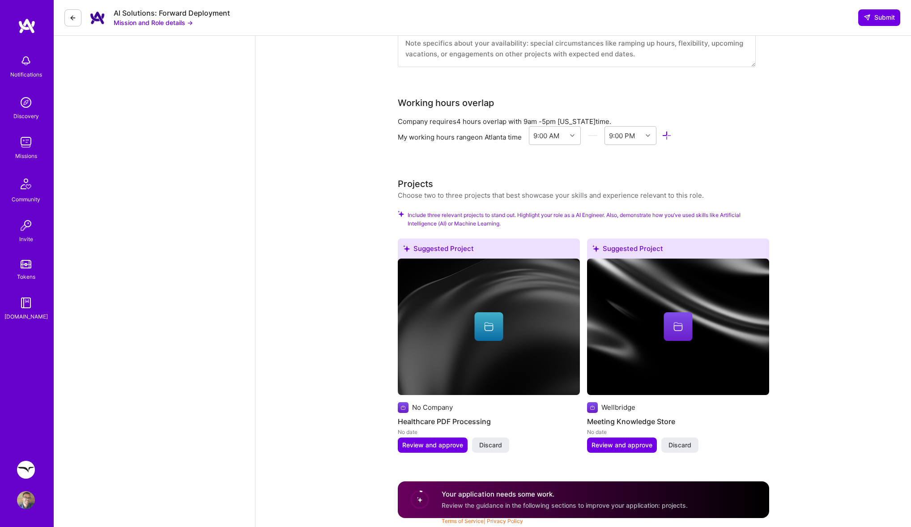
scroll to position [1078, 0]
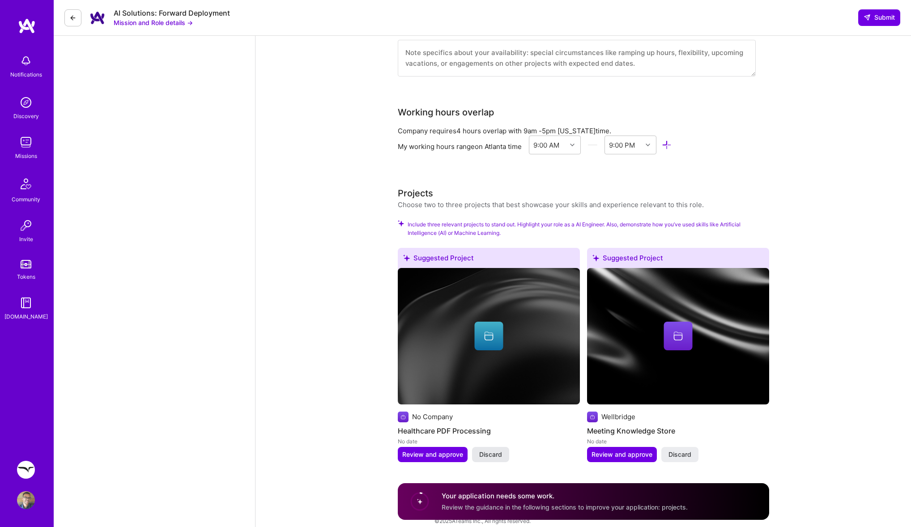
click at [493, 450] on span "Discard" at bounding box center [490, 454] width 23 height 9
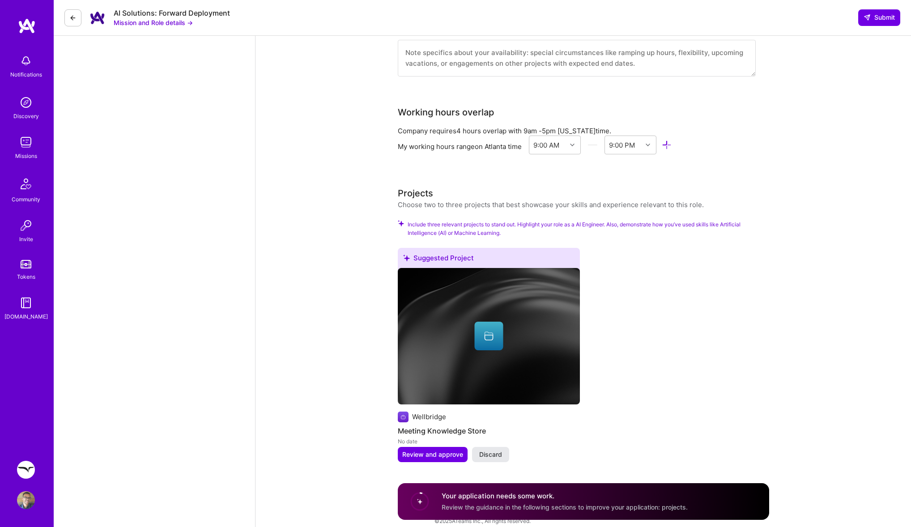
click at [492, 450] on span "Discard" at bounding box center [490, 454] width 23 height 9
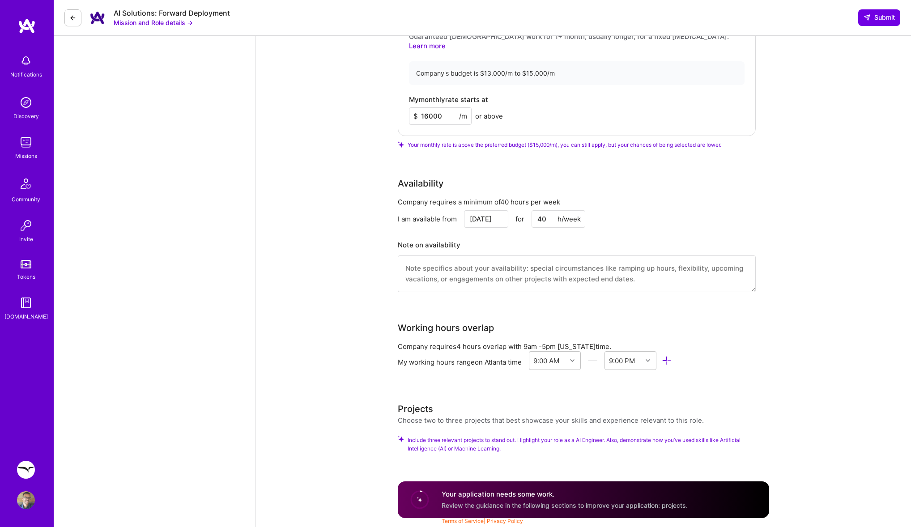
scroll to position [852, 0]
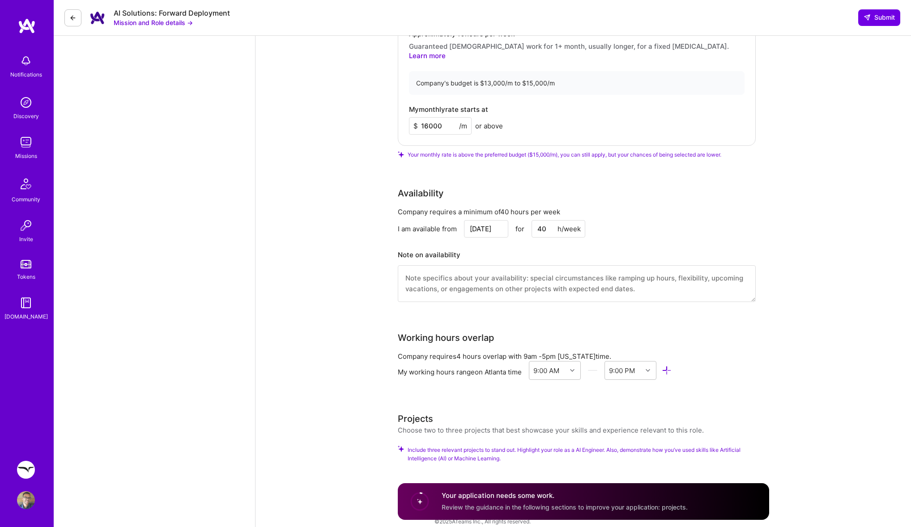
click at [440, 429] on div "Projects Choose two to three projects that best showcase your skills and experi…" at bounding box center [583, 442] width 371 height 61
click at [439, 497] on div "Your application needs some work. Review the guidance in the following sections…" at bounding box center [583, 501] width 371 height 37
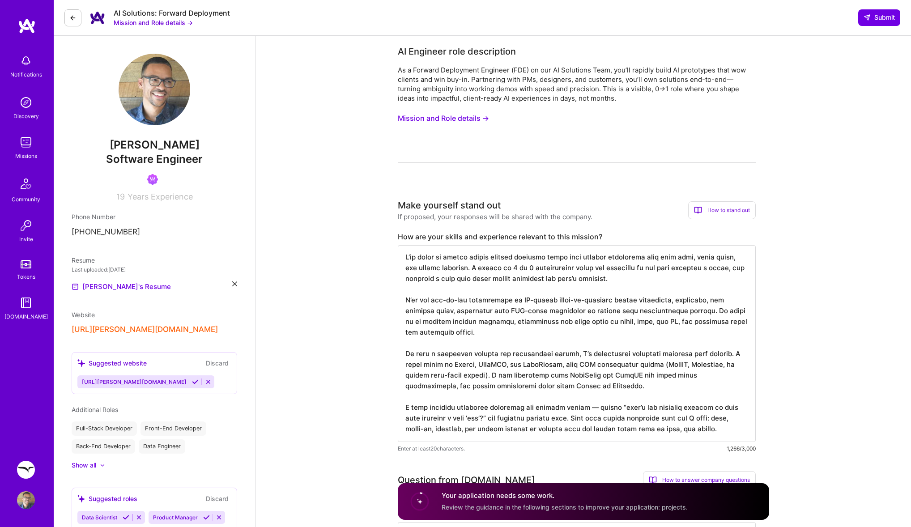
scroll to position [0, 0]
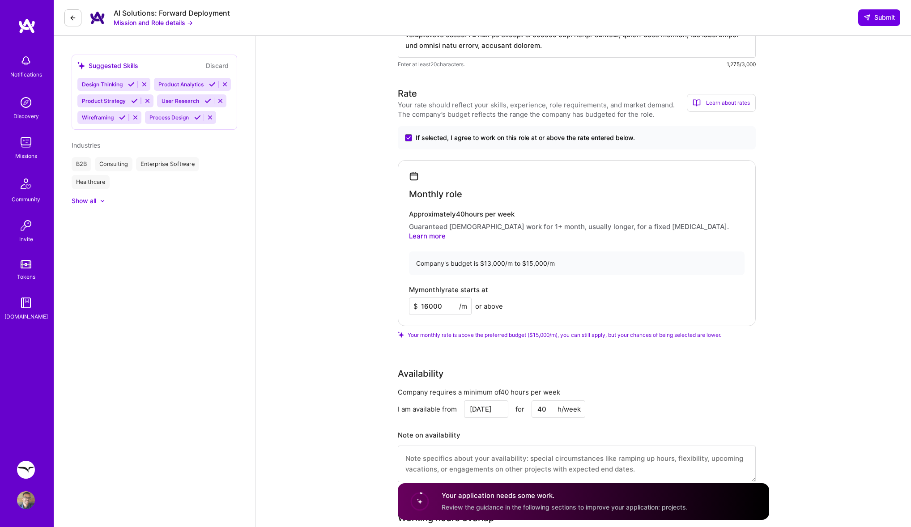
scroll to position [852, 0]
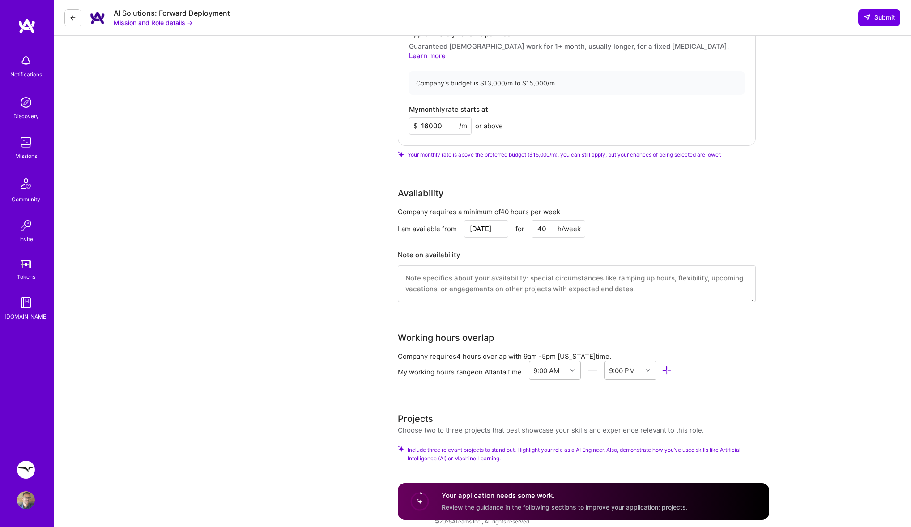
click at [504, 446] on span "Include three relevant projects to stand out. Highlight your role as a AI Engin…" at bounding box center [588, 454] width 361 height 17
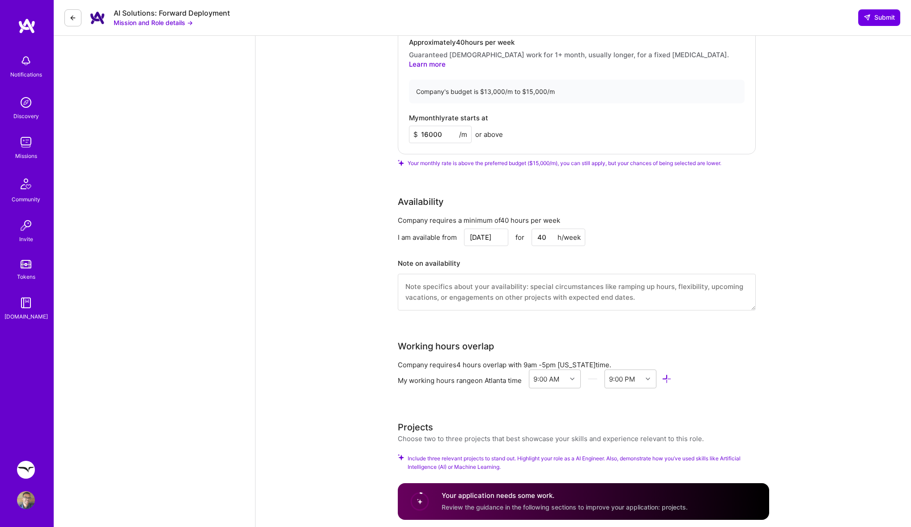
click at [483, 508] on span "Review the guidance in the following sections to improve your application: proj…" at bounding box center [565, 507] width 246 height 8
click at [429, 497] on icon at bounding box center [419, 501] width 22 height 22
click at [418, 499] on circle at bounding box center [419, 501] width 17 height 17
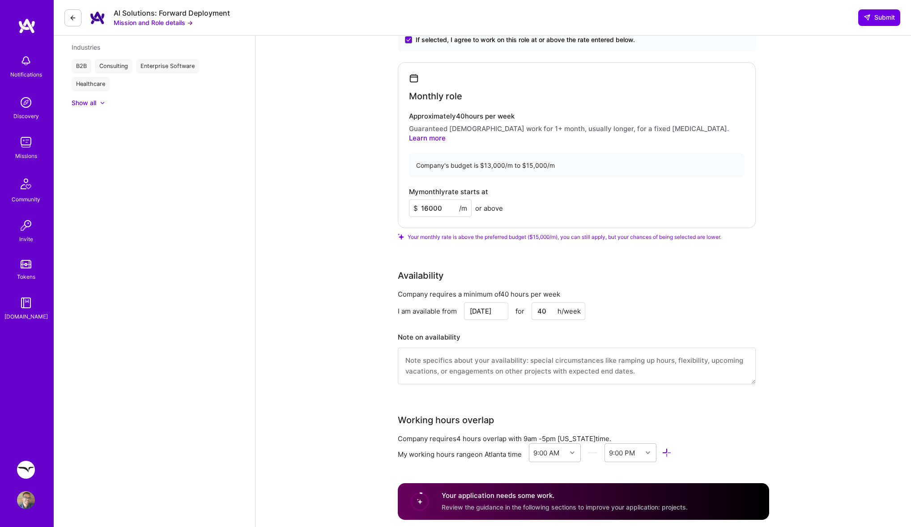
scroll to position [852, 0]
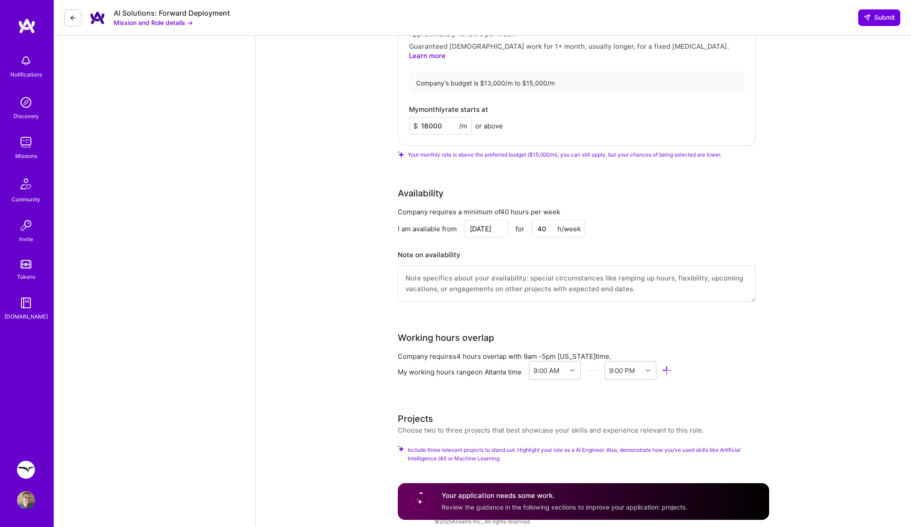
click at [535, 425] on div "Choose two to three projects that best showcase your skills and experience rele…" at bounding box center [551, 429] width 306 height 9
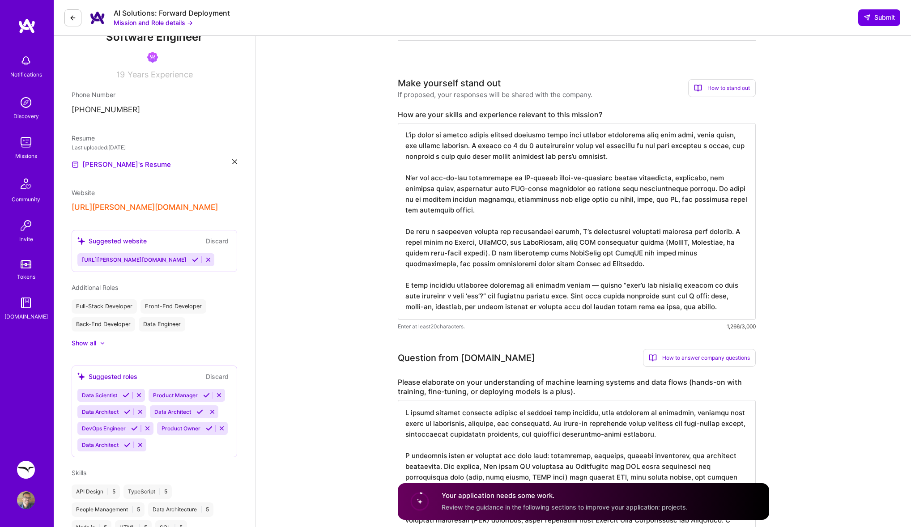
scroll to position [0, 0]
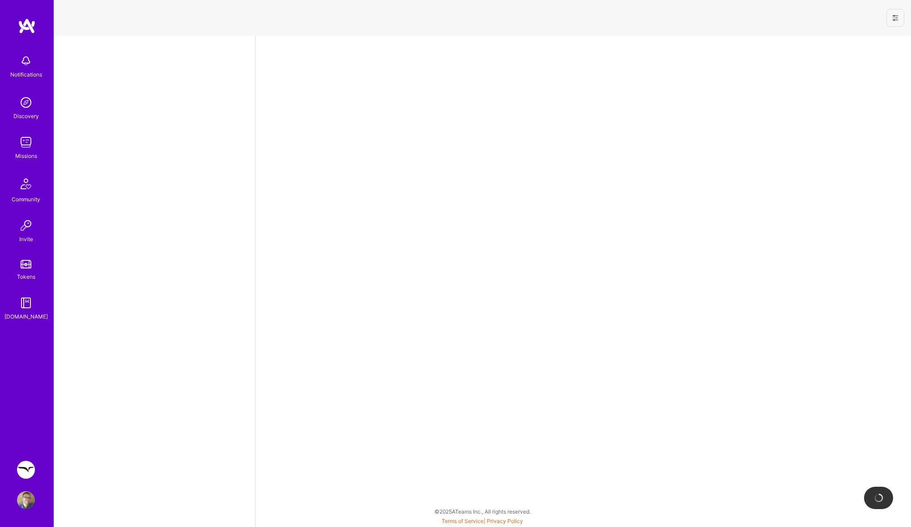
select select "US"
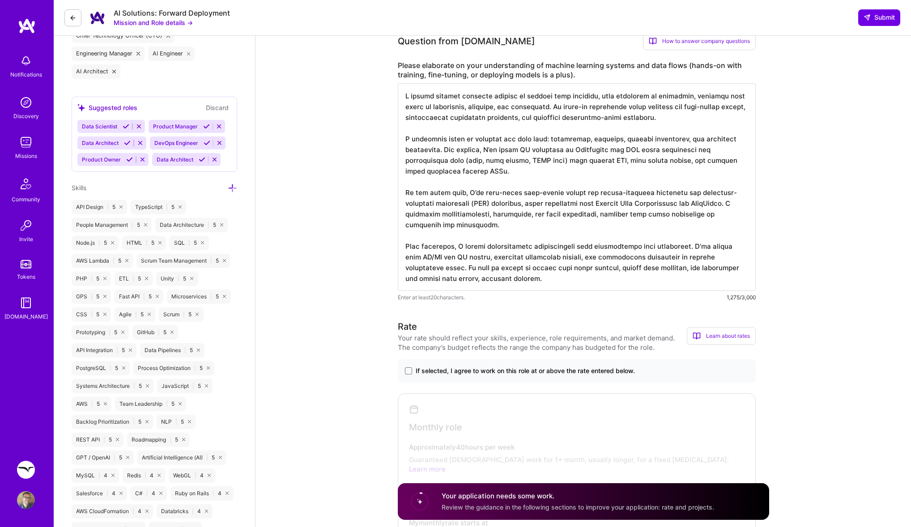
scroll to position [513, 0]
click at [431, 364] on div "If selected, I agree to work on this role at or above the rate entered below." at bounding box center [577, 371] width 358 height 23
click at [430, 370] on span "If selected, I agree to work on this role at or above the rate entered below." at bounding box center [525, 371] width 219 height 9
click at [0, 0] on input "If selected, I agree to work on this role at or above the rate entered below." at bounding box center [0, 0] width 0 height 0
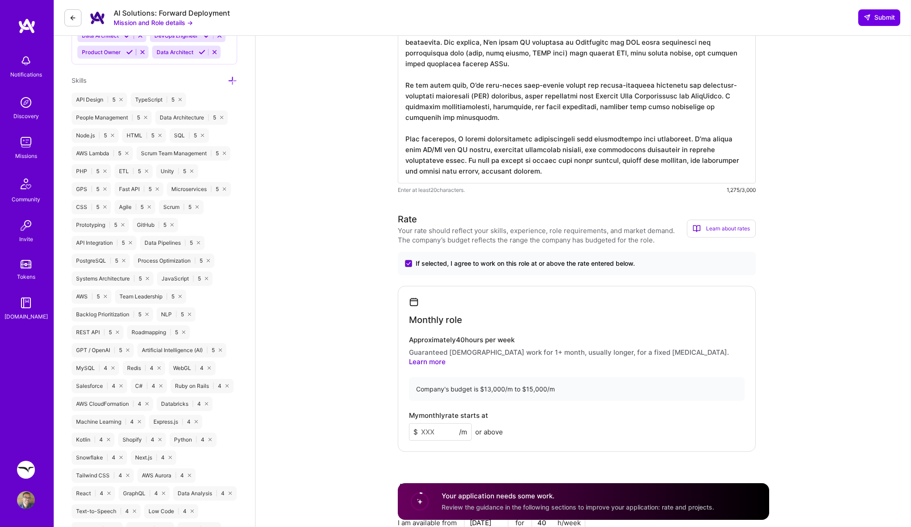
scroll to position [683, 0]
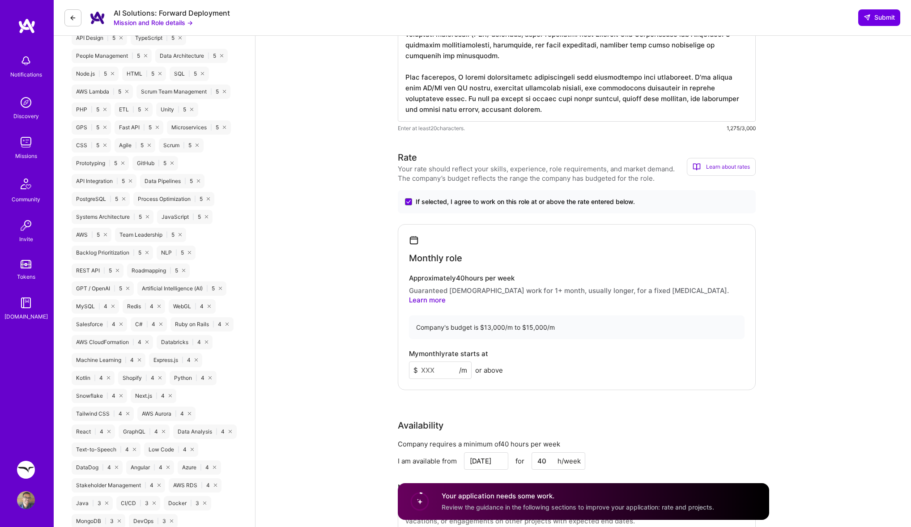
click at [445, 361] on input at bounding box center [440, 369] width 63 height 17
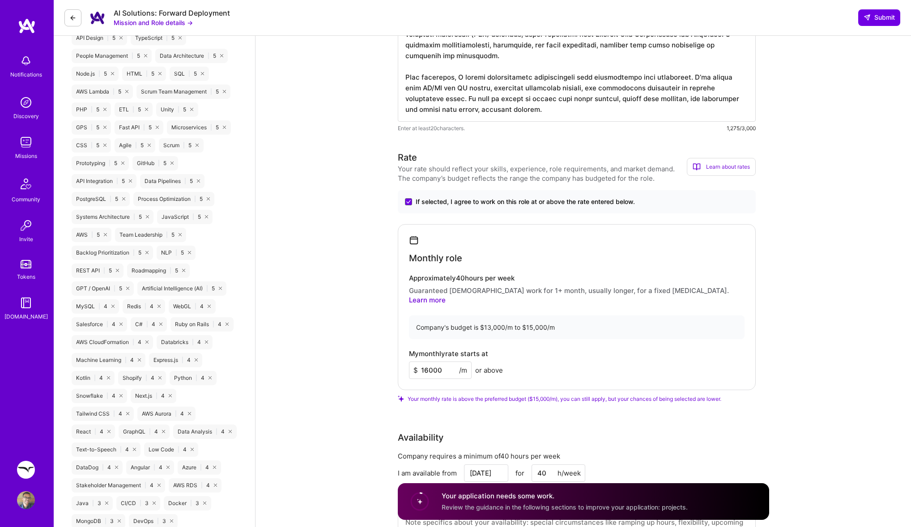
type input "16000"
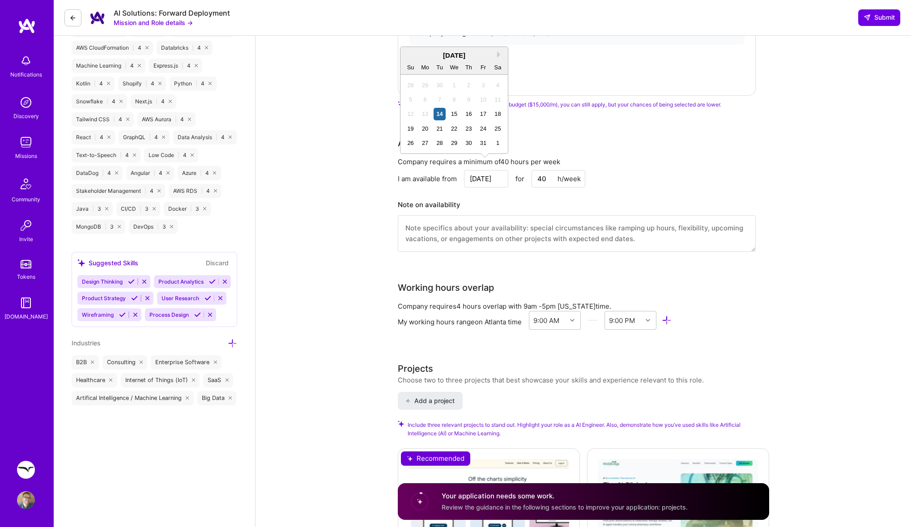
scroll to position [1003, 0]
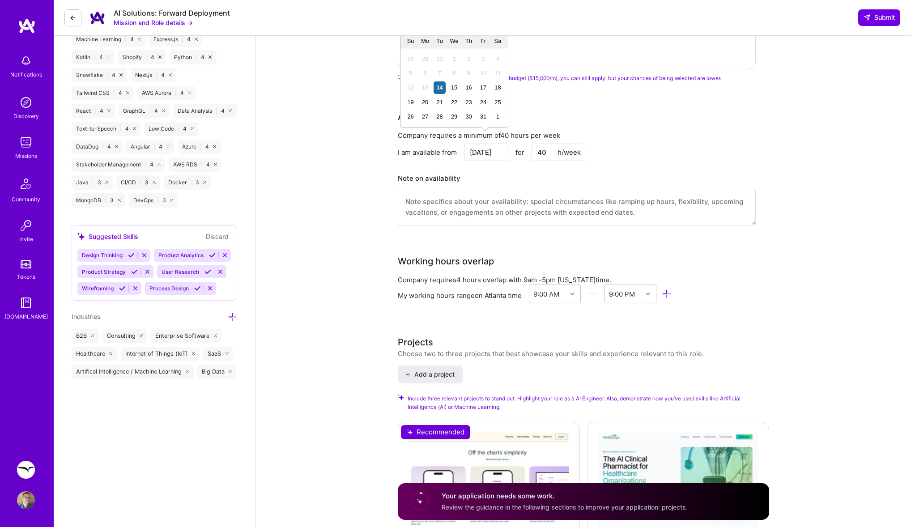
click at [379, 332] on div "AI Engineer role description As a Forward Deployment Engineer (FDE) on our AI S…" at bounding box center [582, 343] width 655 height 2623
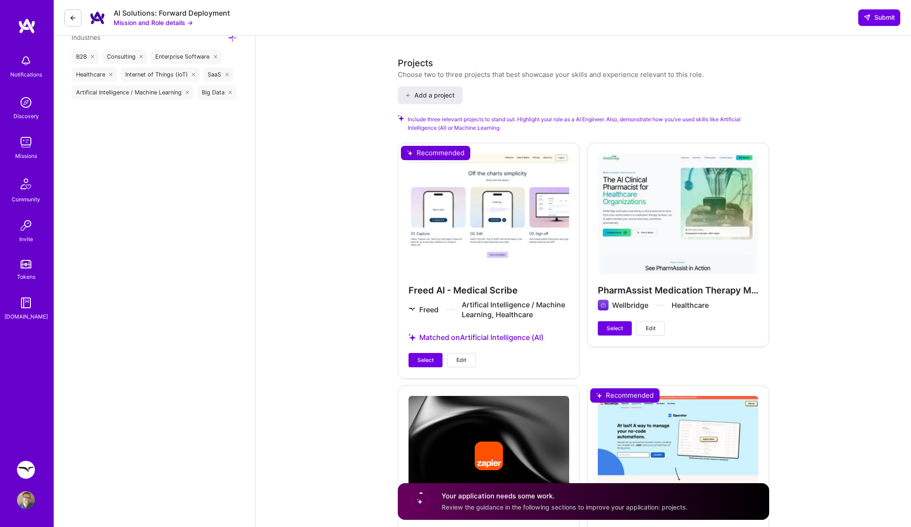
scroll to position [1295, 0]
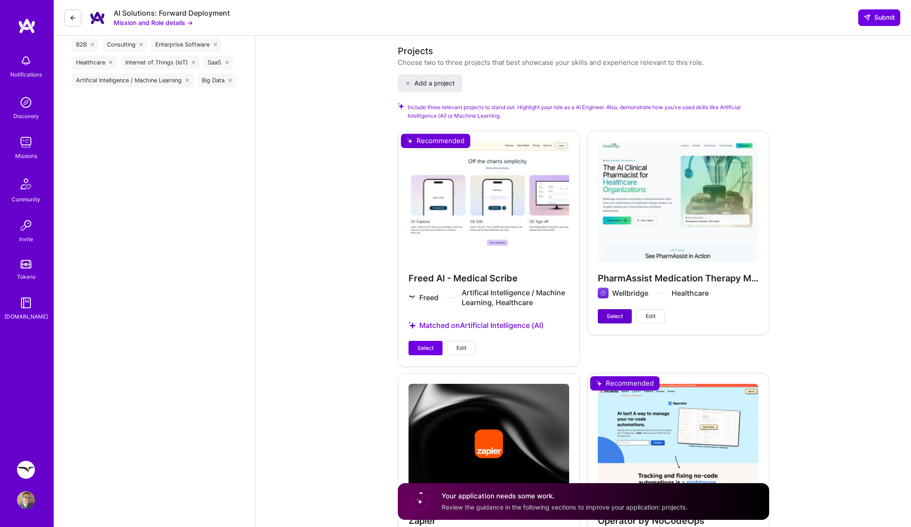
click at [618, 312] on span "Select" at bounding box center [615, 316] width 16 height 8
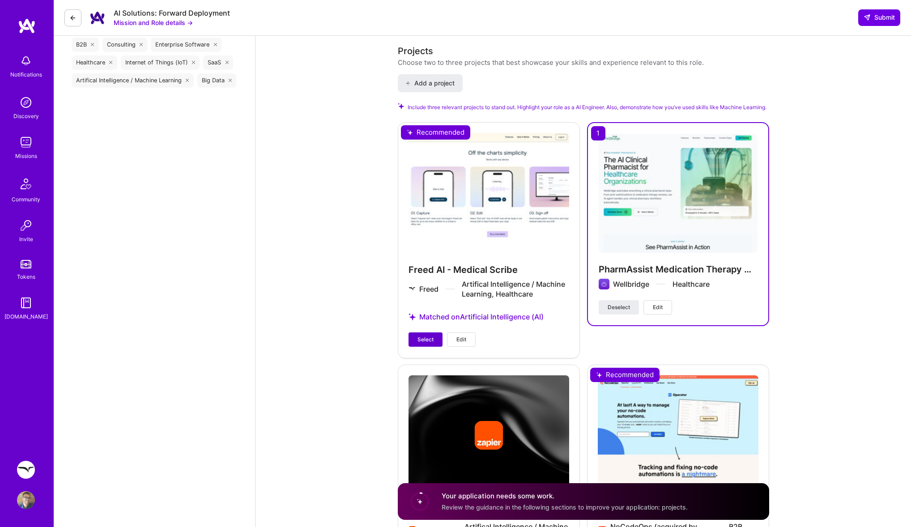
click at [430, 337] on span "Select" at bounding box center [425, 340] width 16 height 8
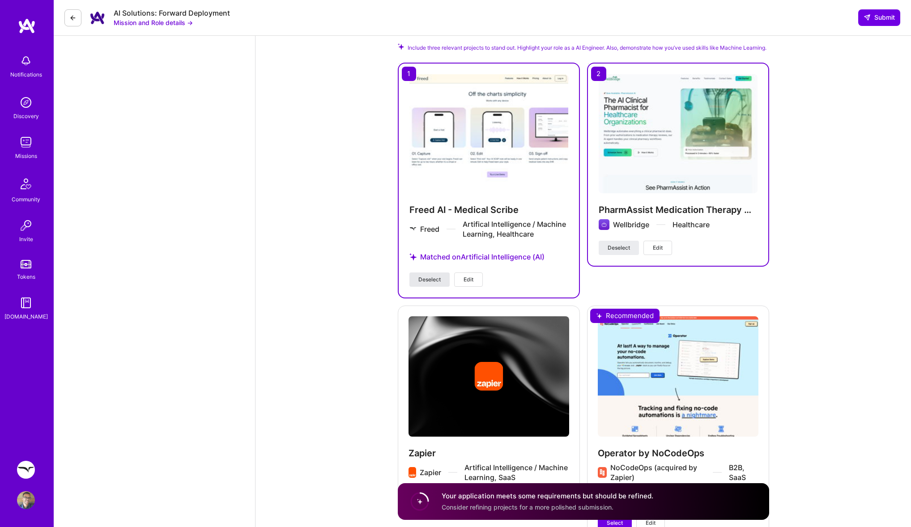
scroll to position [1489, 0]
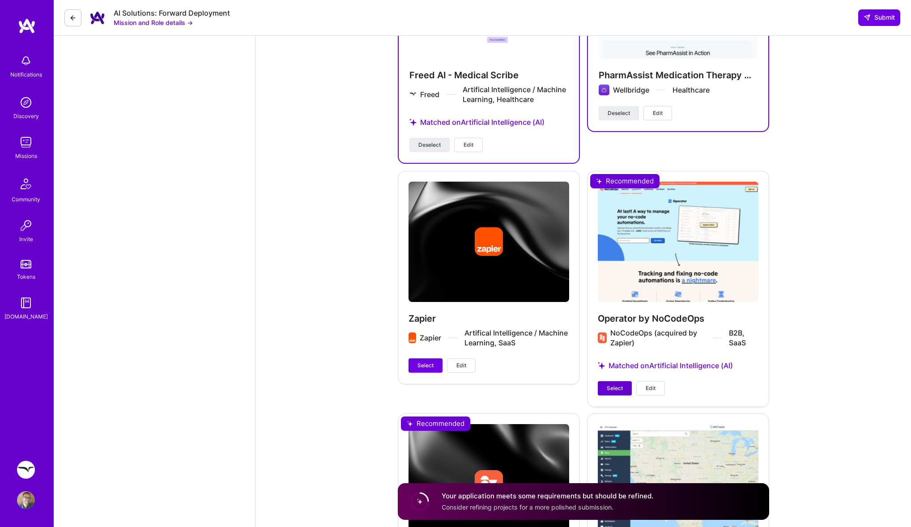
click at [607, 385] on span "Select" at bounding box center [615, 388] width 16 height 8
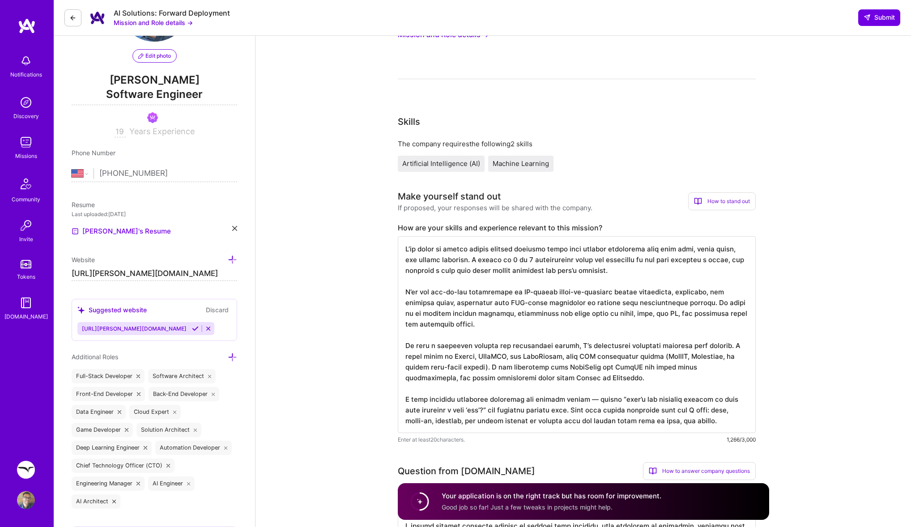
scroll to position [0, 0]
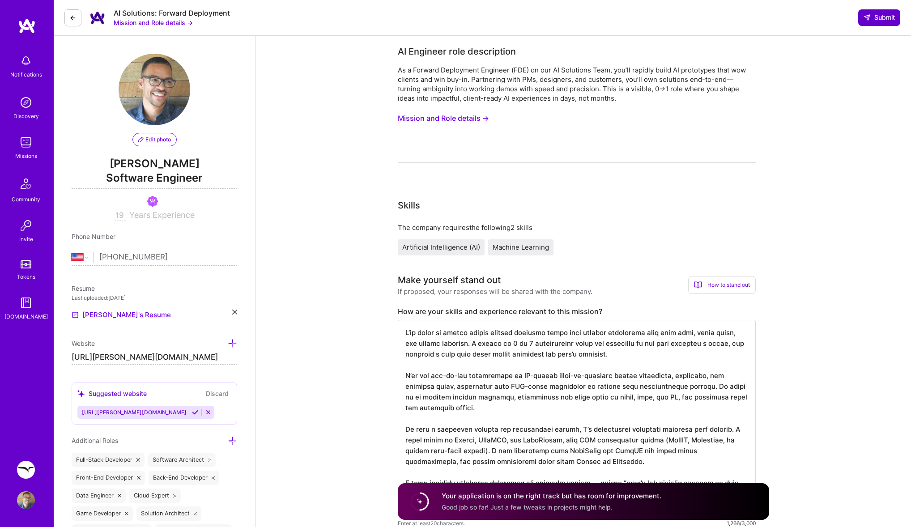
click at [863, 25] on button "Submit" at bounding box center [879, 17] width 42 height 16
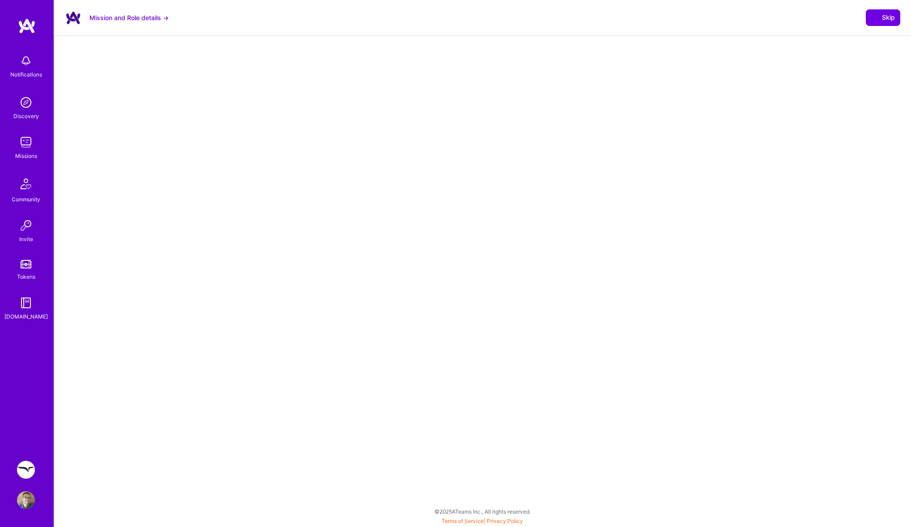
select select "US"
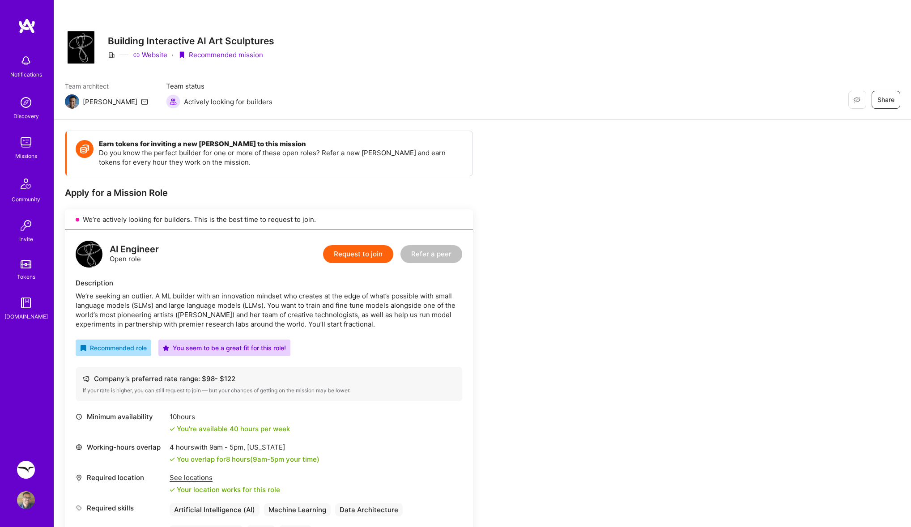
click at [224, 186] on div "Earn tokens for inviting a new [PERSON_NAME] to this mission Do you know the pe…" at bounding box center [269, 364] width 408 height 466
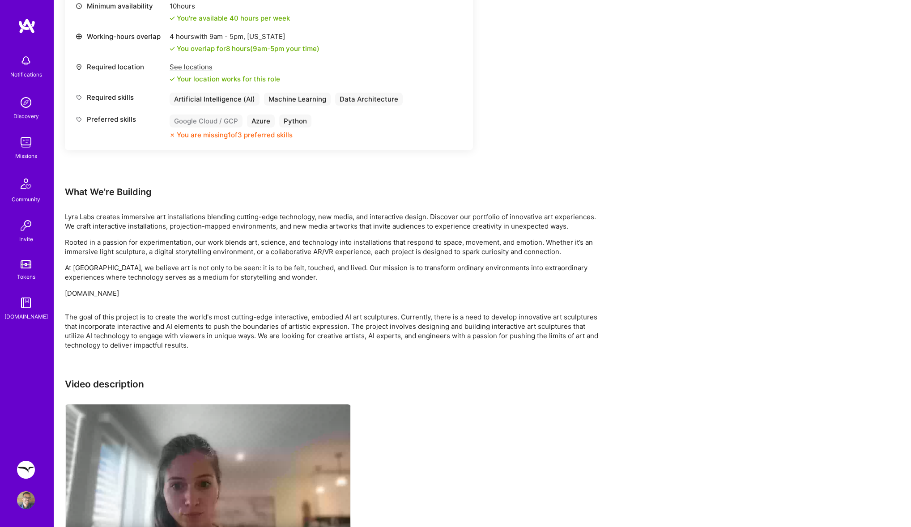
scroll to position [277, 0]
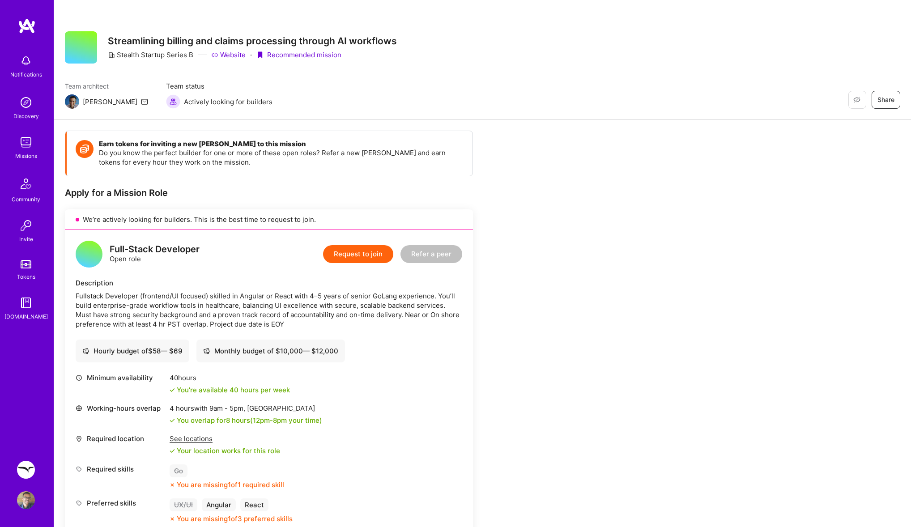
scroll to position [1, 0]
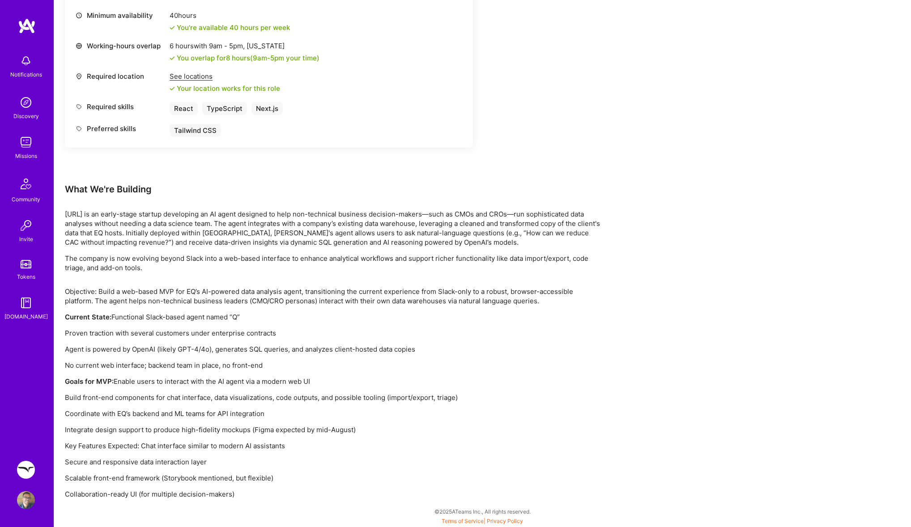
scroll to position [359, 0]
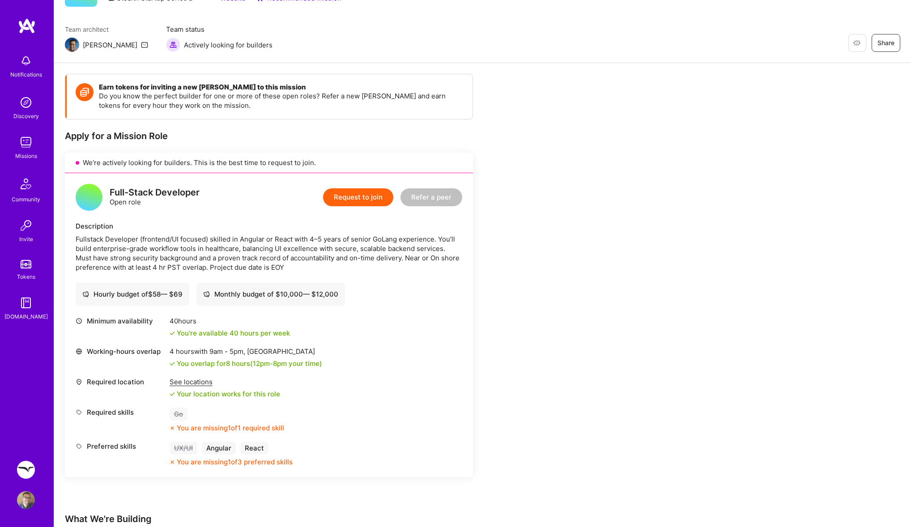
scroll to position [27, 0]
